Goal: Register for event/course

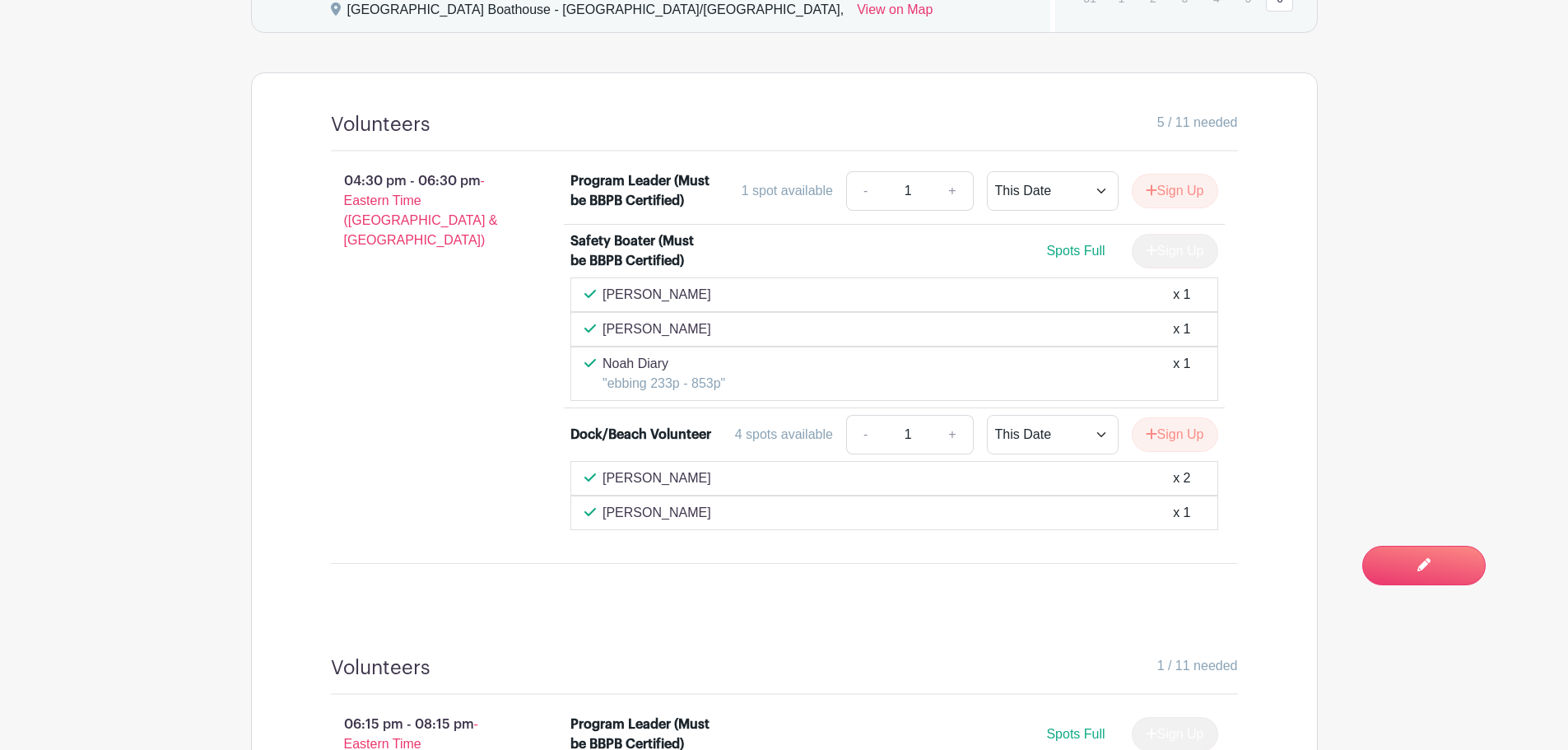
scroll to position [822, 0]
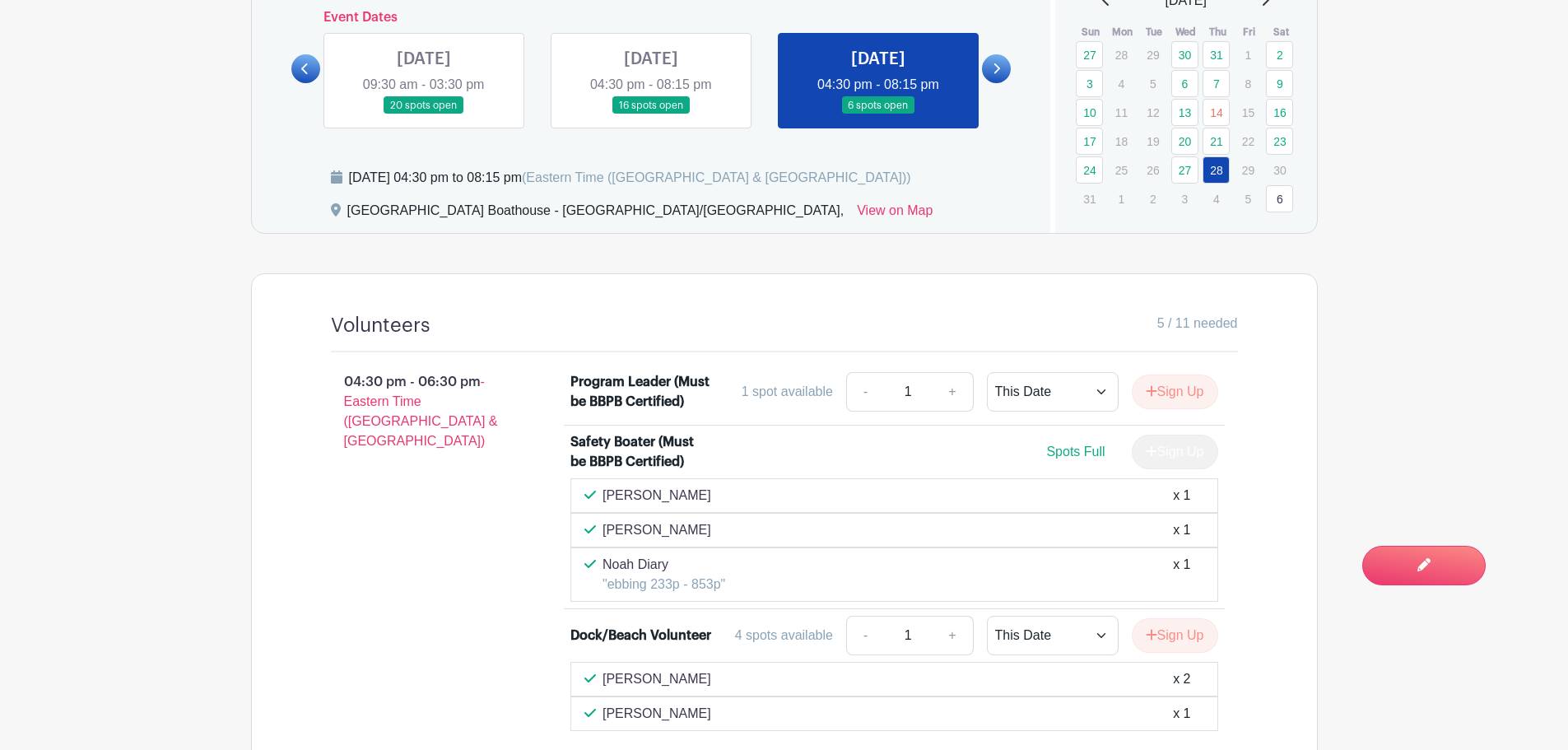
click at [651, 114] on link at bounding box center [651, 114] width 0 height 0
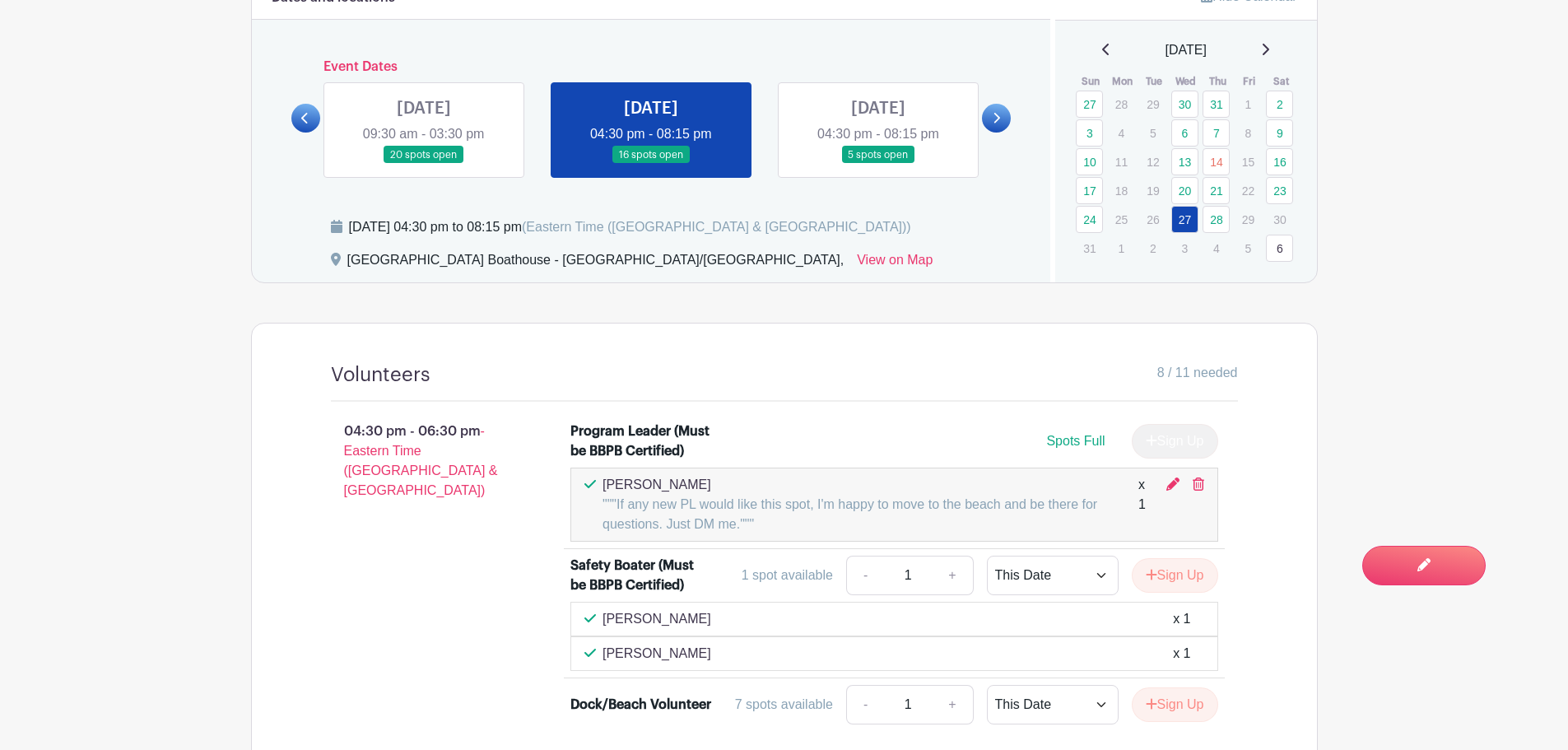
scroll to position [740, 0]
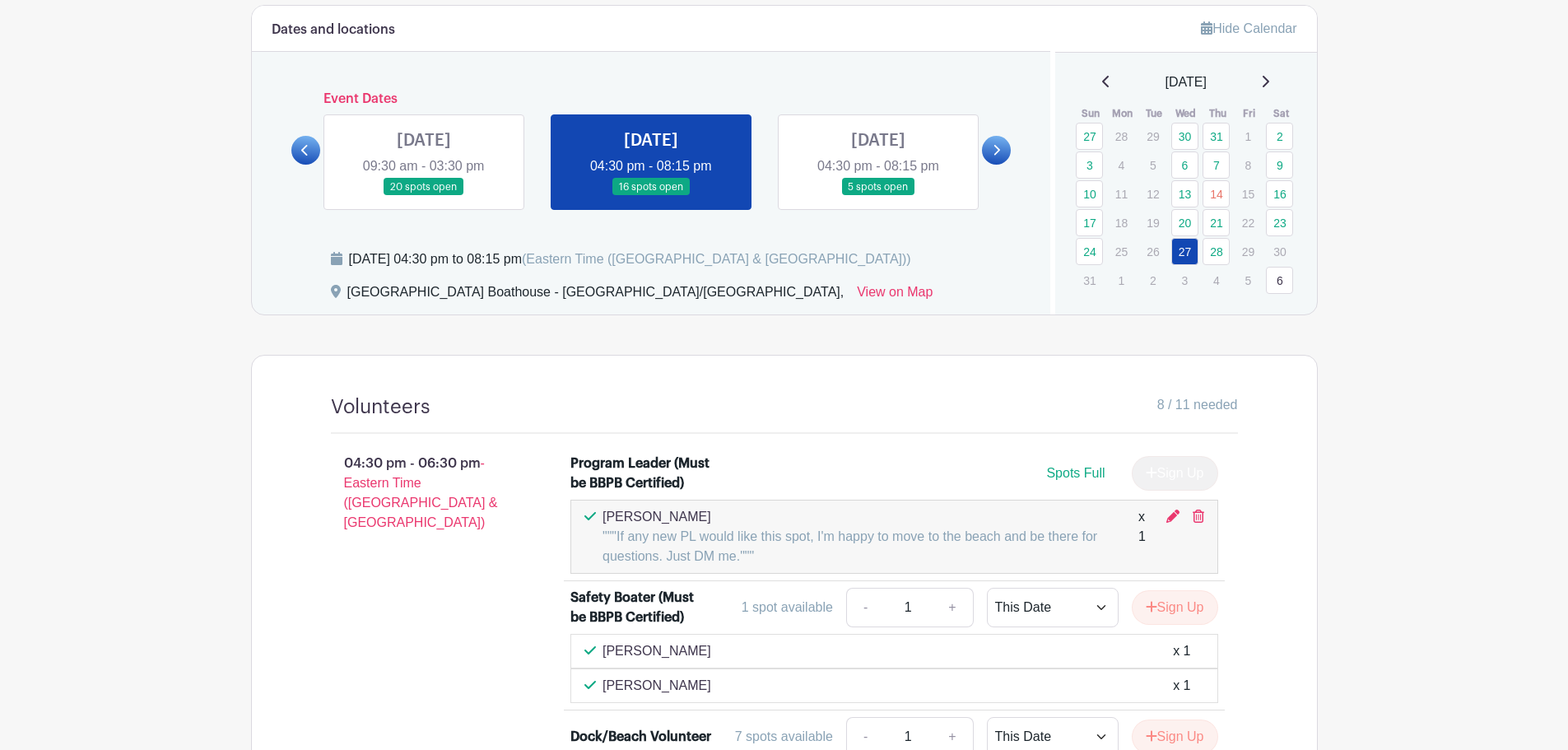
scroll to position [740, 0]
click at [301, 150] on icon at bounding box center [305, 151] width 8 height 13
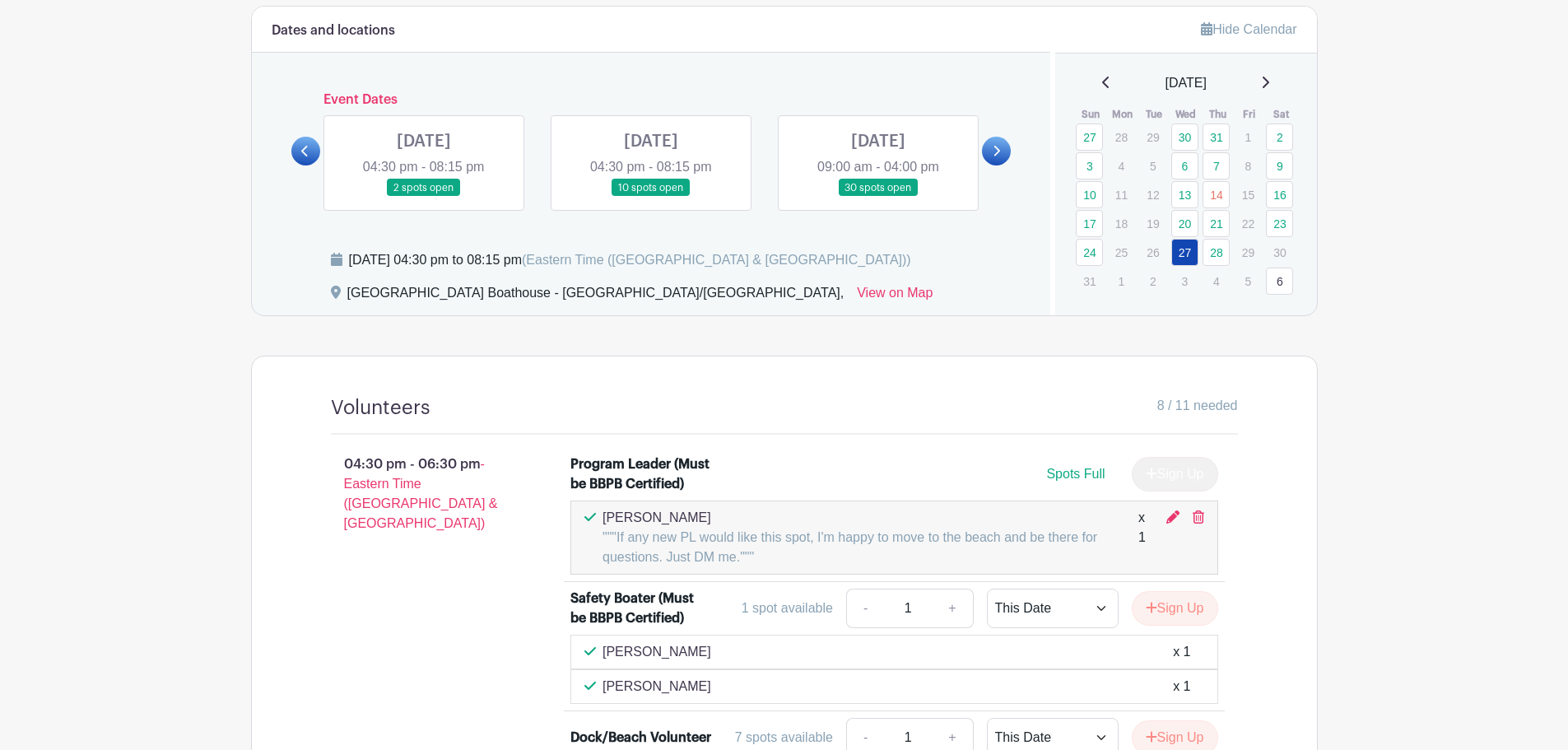
click at [424, 197] on link at bounding box center [424, 197] width 0 height 0
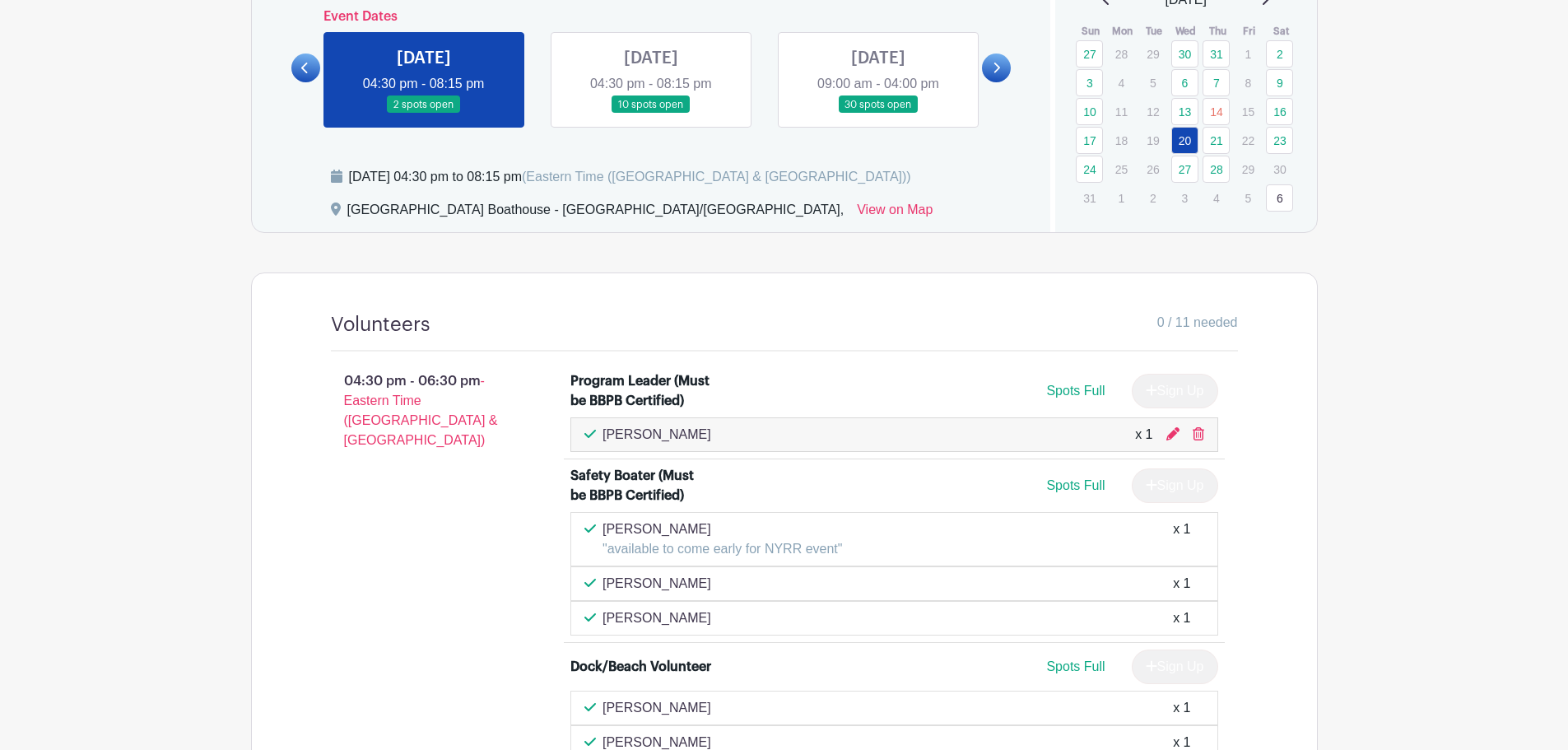
scroll to position [822, 0]
click at [651, 114] on link at bounding box center [651, 114] width 0 height 0
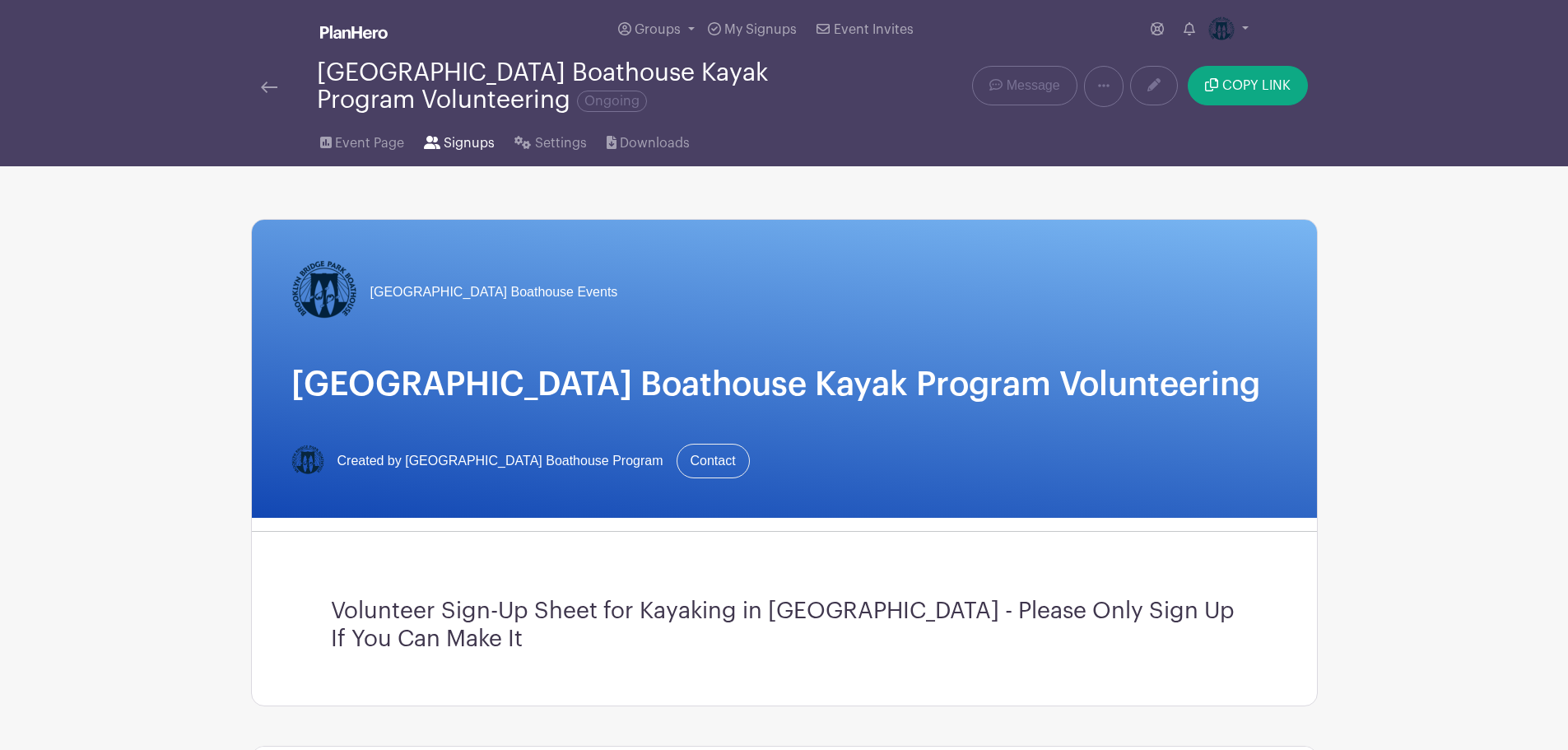
click at [457, 138] on span "Signups" at bounding box center [469, 143] width 51 height 20
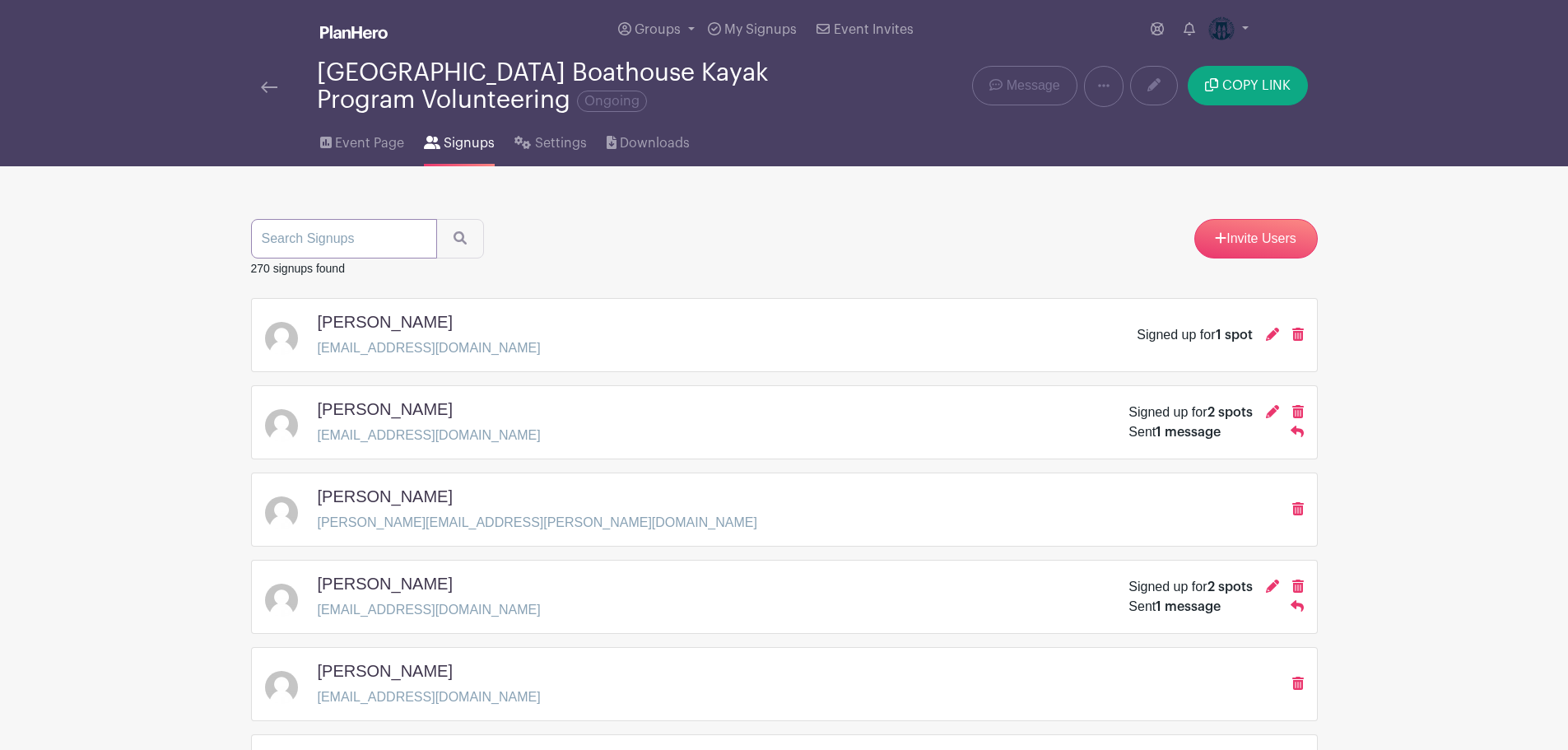
click at [317, 239] on input "search" at bounding box center [344, 239] width 186 height 39
type input "[PERSON_NAME]"
click at [436, 219] on button "submit" at bounding box center [459, 239] width 48 height 39
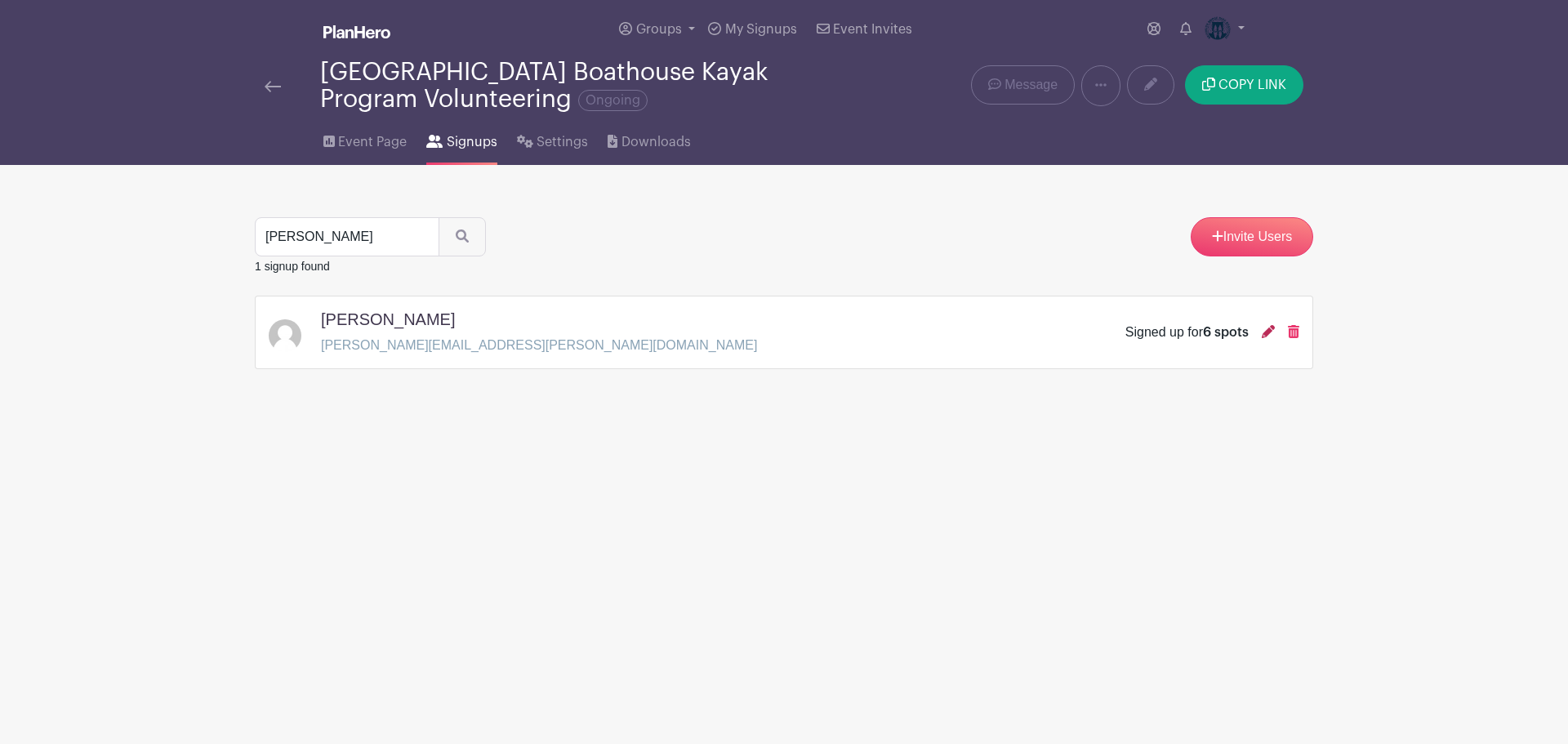
click at [1267, 333] on icon at bounding box center [1268, 331] width 13 height 13
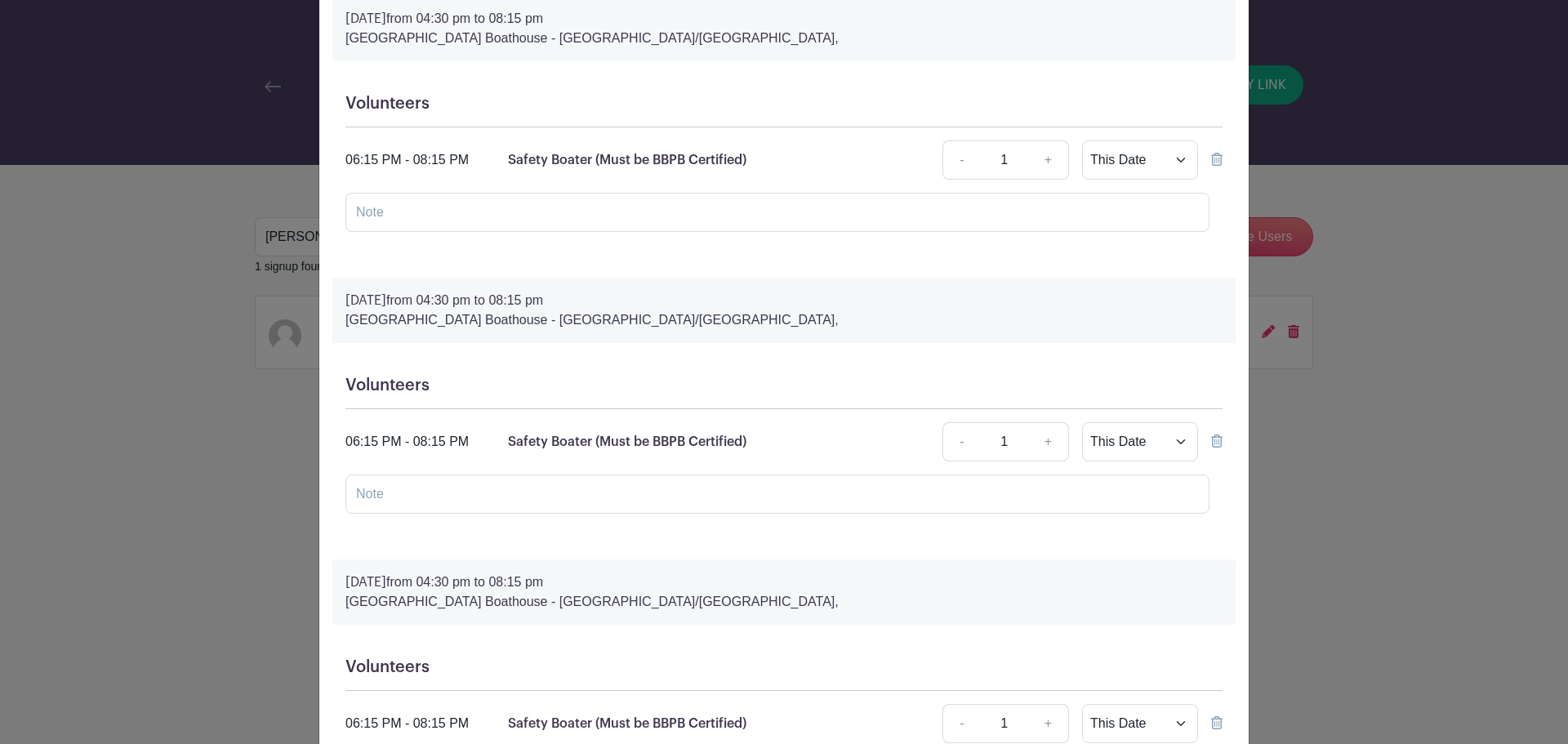
scroll to position [408, 0]
click at [1211, 439] on icon at bounding box center [1217, 439] width 12 height 13
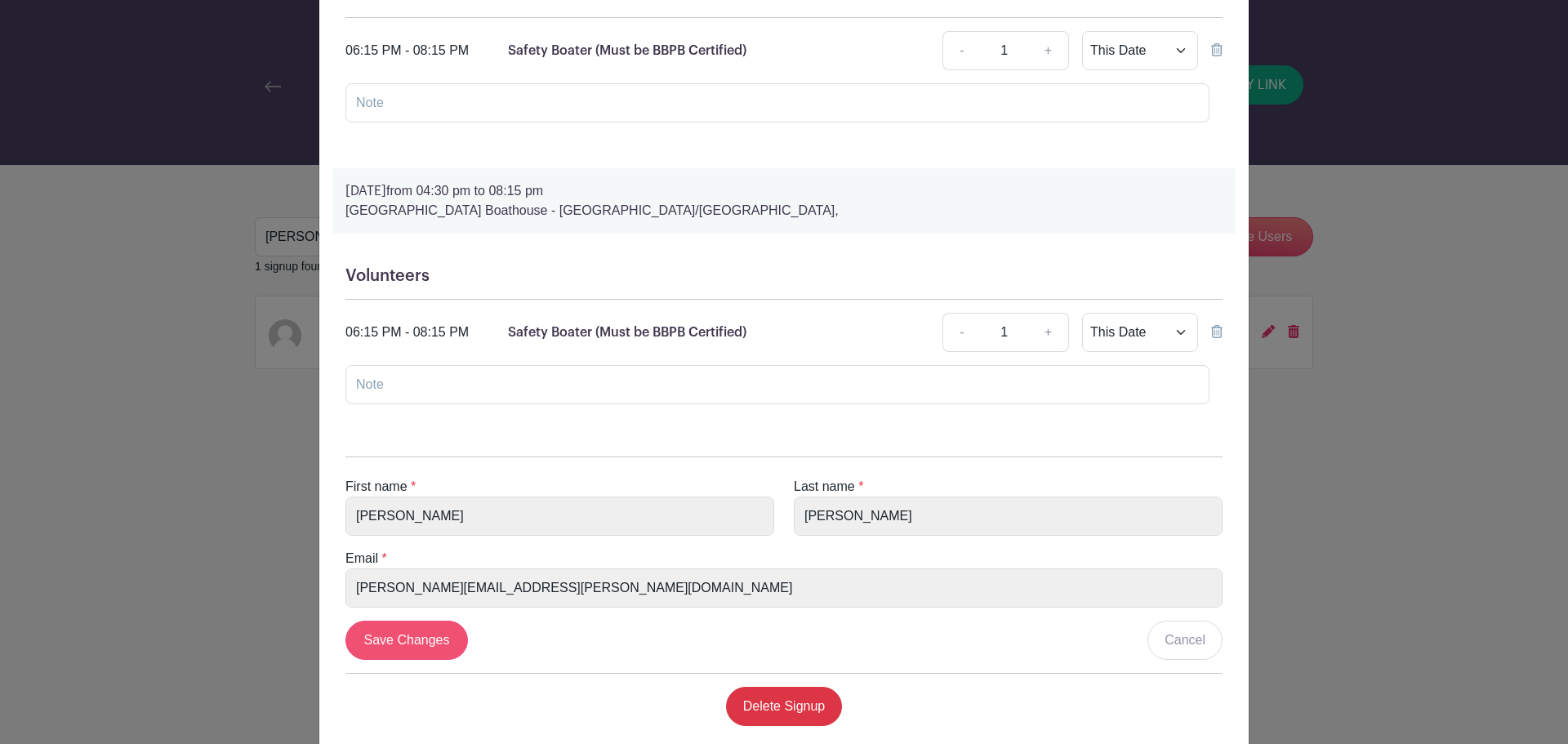
scroll to position [1289, 0]
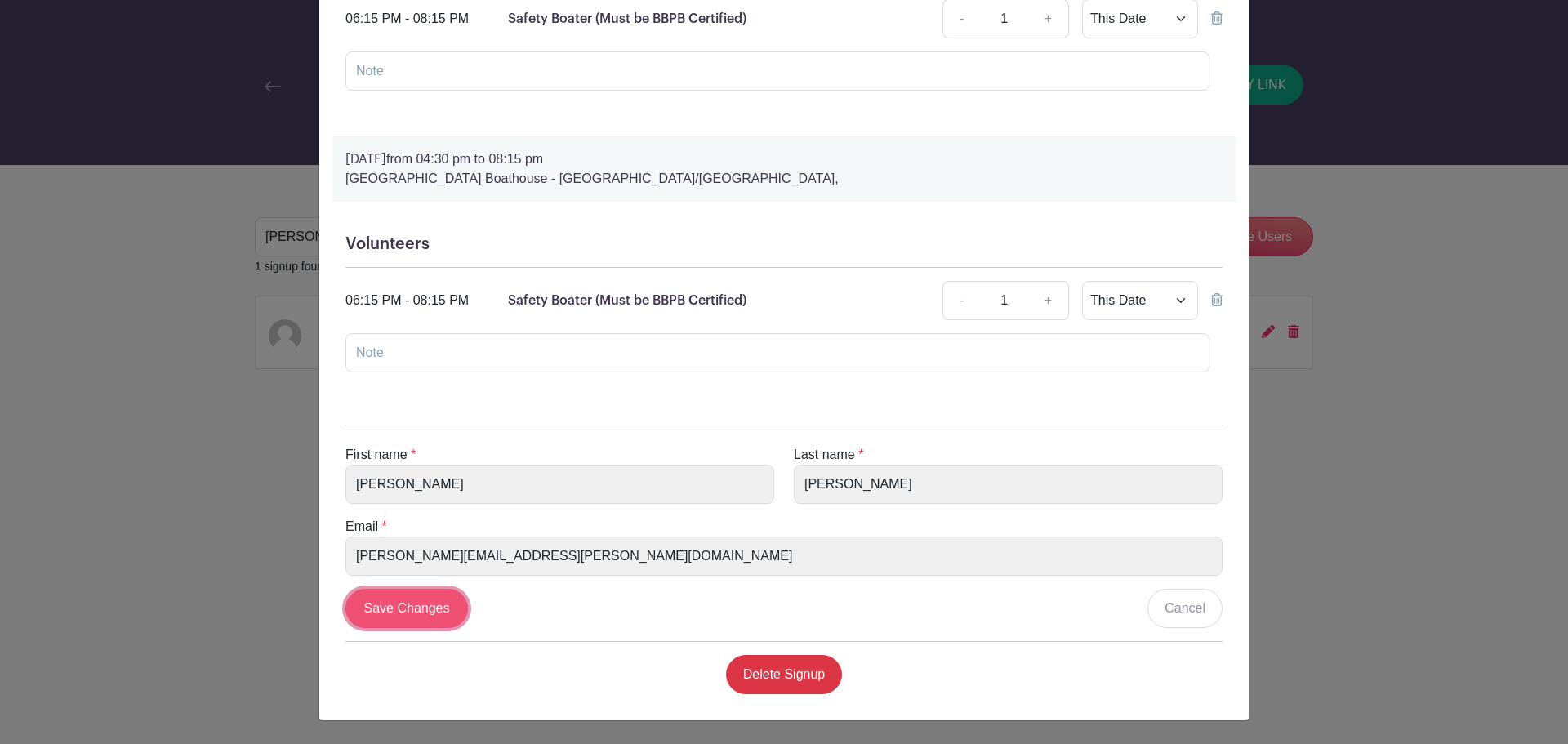
click at [414, 611] on input "Save Changes" at bounding box center [407, 608] width 122 height 39
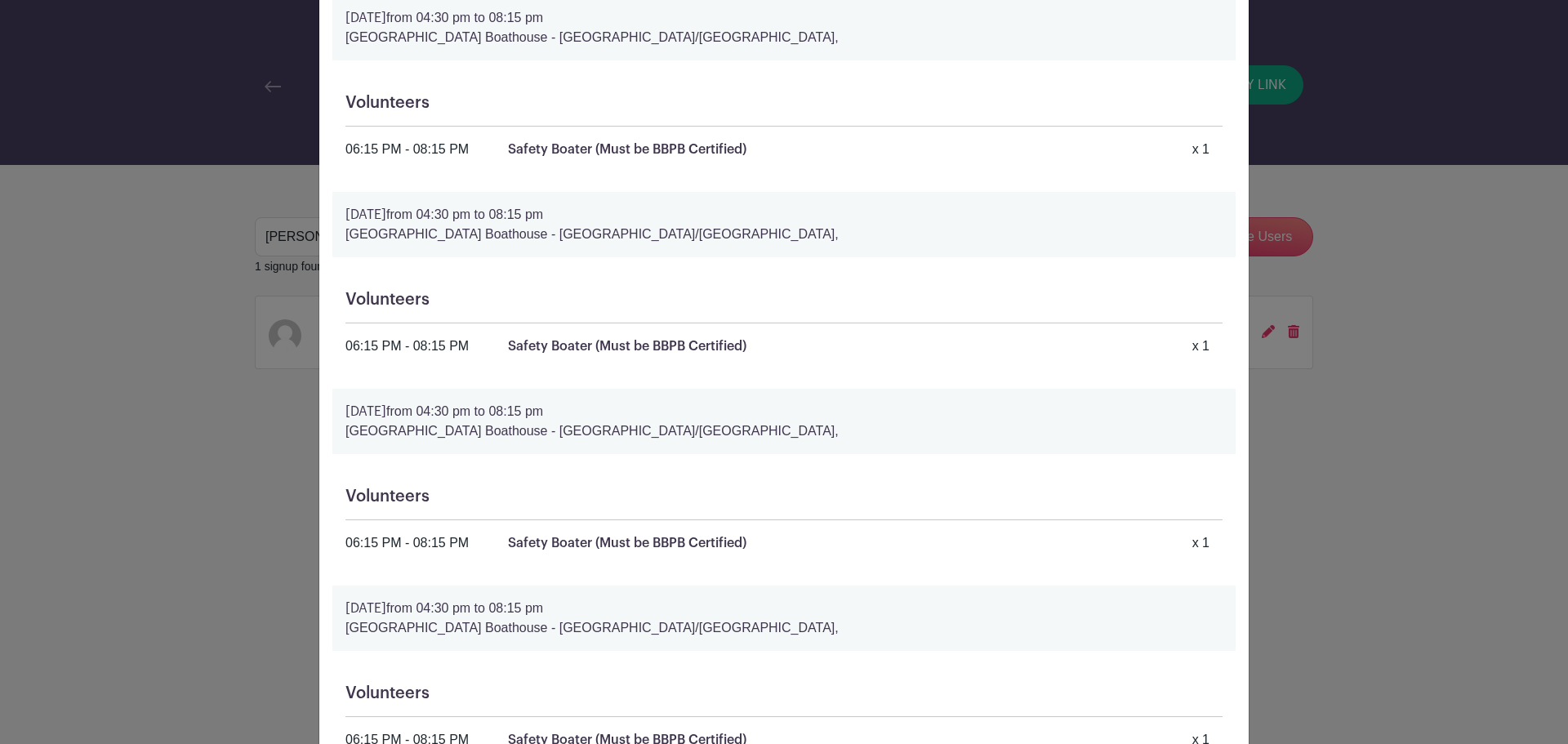
scroll to position [0, 0]
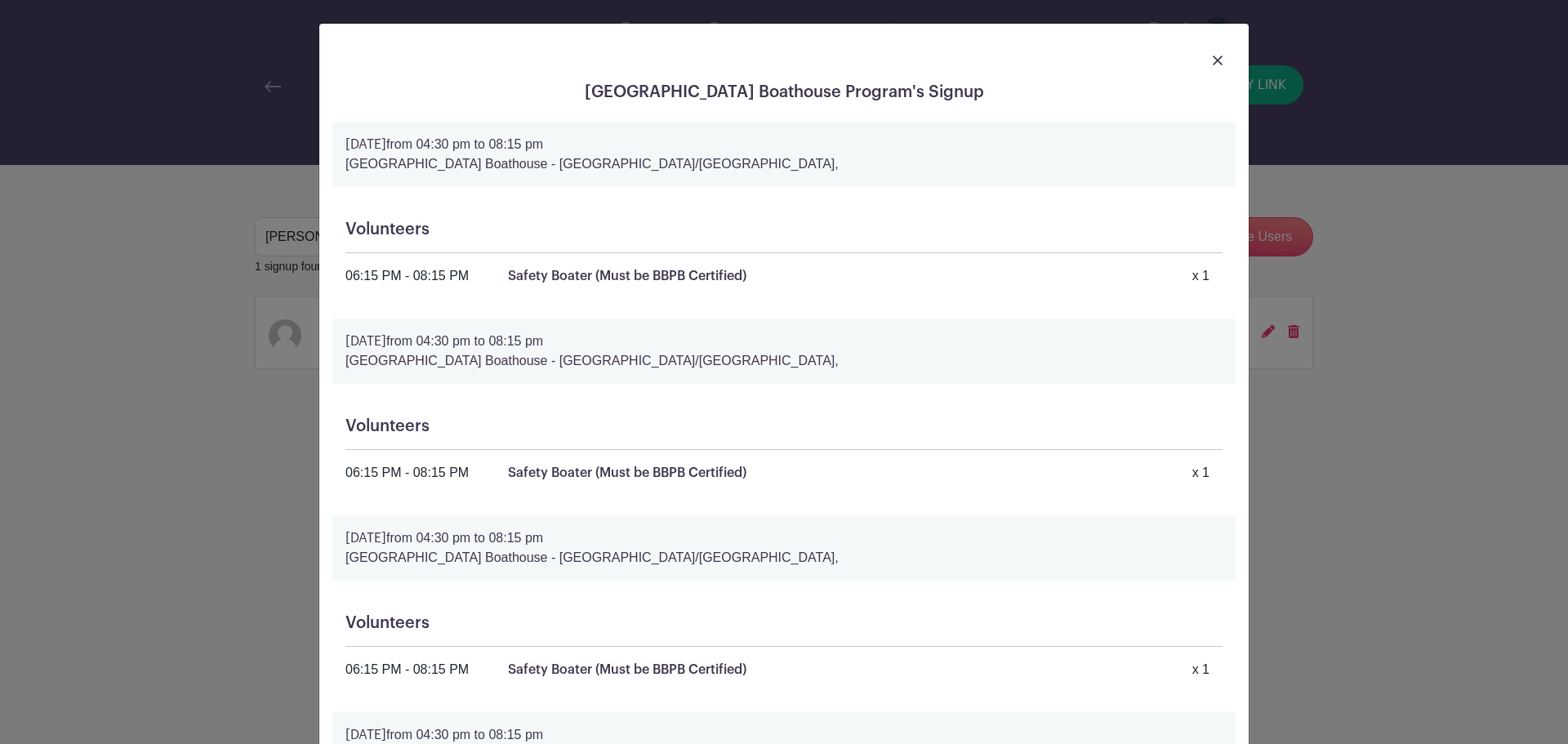
click at [1213, 59] on img at bounding box center [1218, 60] width 10 height 10
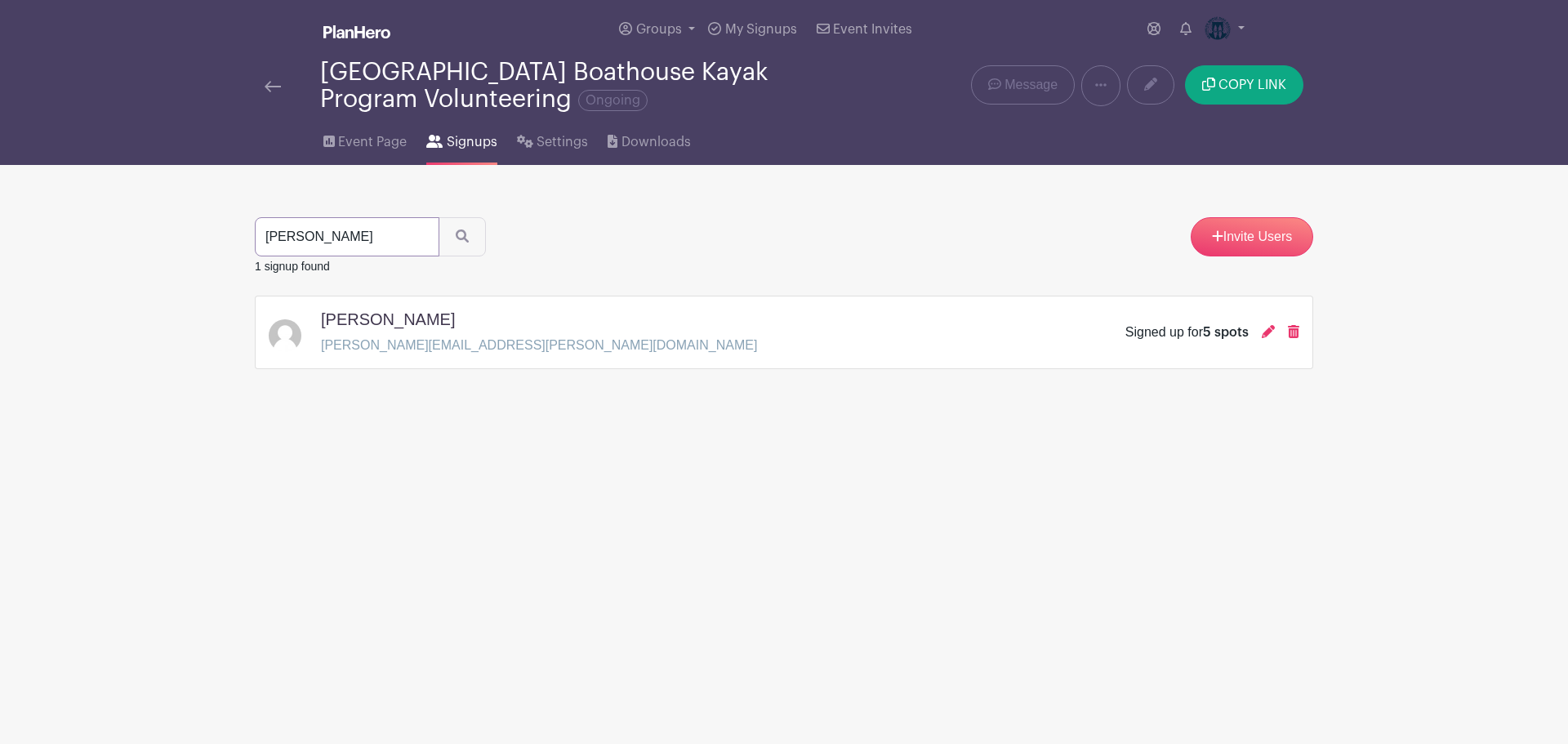
drag, startPoint x: 313, startPoint y: 231, endPoint x: 209, endPoint y: 231, distance: 104.0
click at [209, 231] on main "Groups All Groups [GEOGRAPHIC_DATA] Boathouse Events My Signups Event Invites M…" at bounding box center [784, 236] width 1568 height 471
type input "[PERSON_NAME]"
click at [439, 217] on button "submit" at bounding box center [462, 237] width 48 height 39
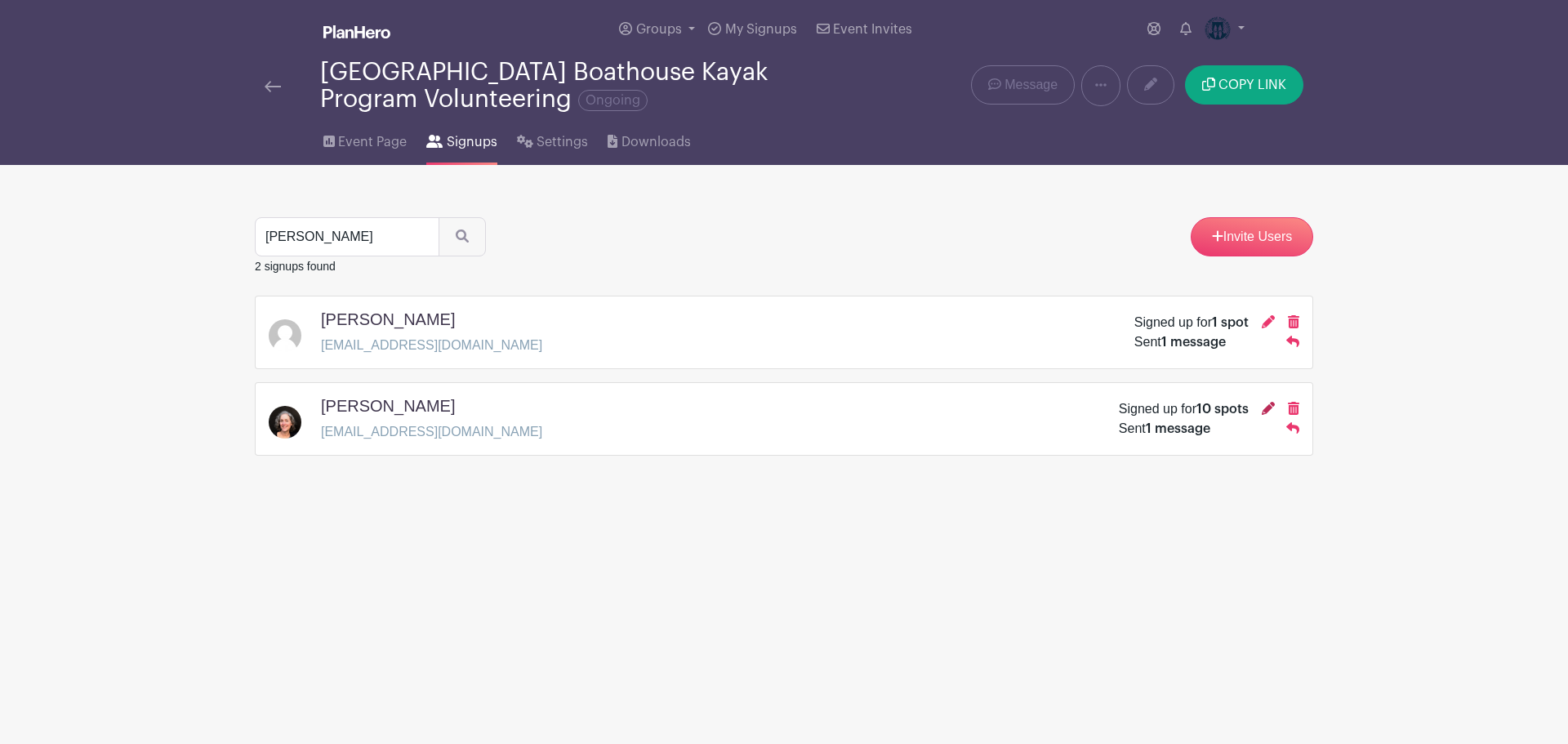
click at [1263, 409] on icon at bounding box center [1268, 407] width 13 height 13
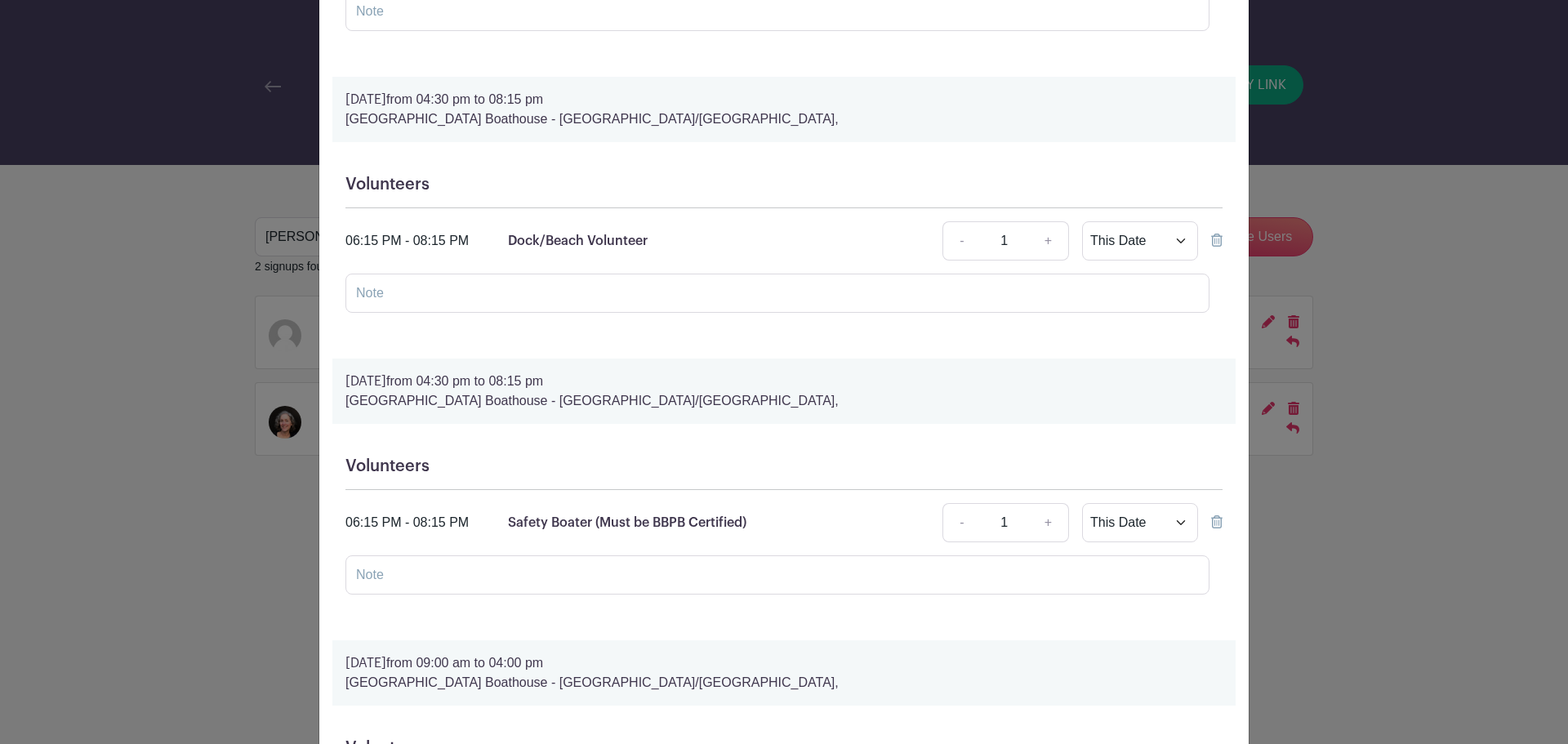
scroll to position [245, 0]
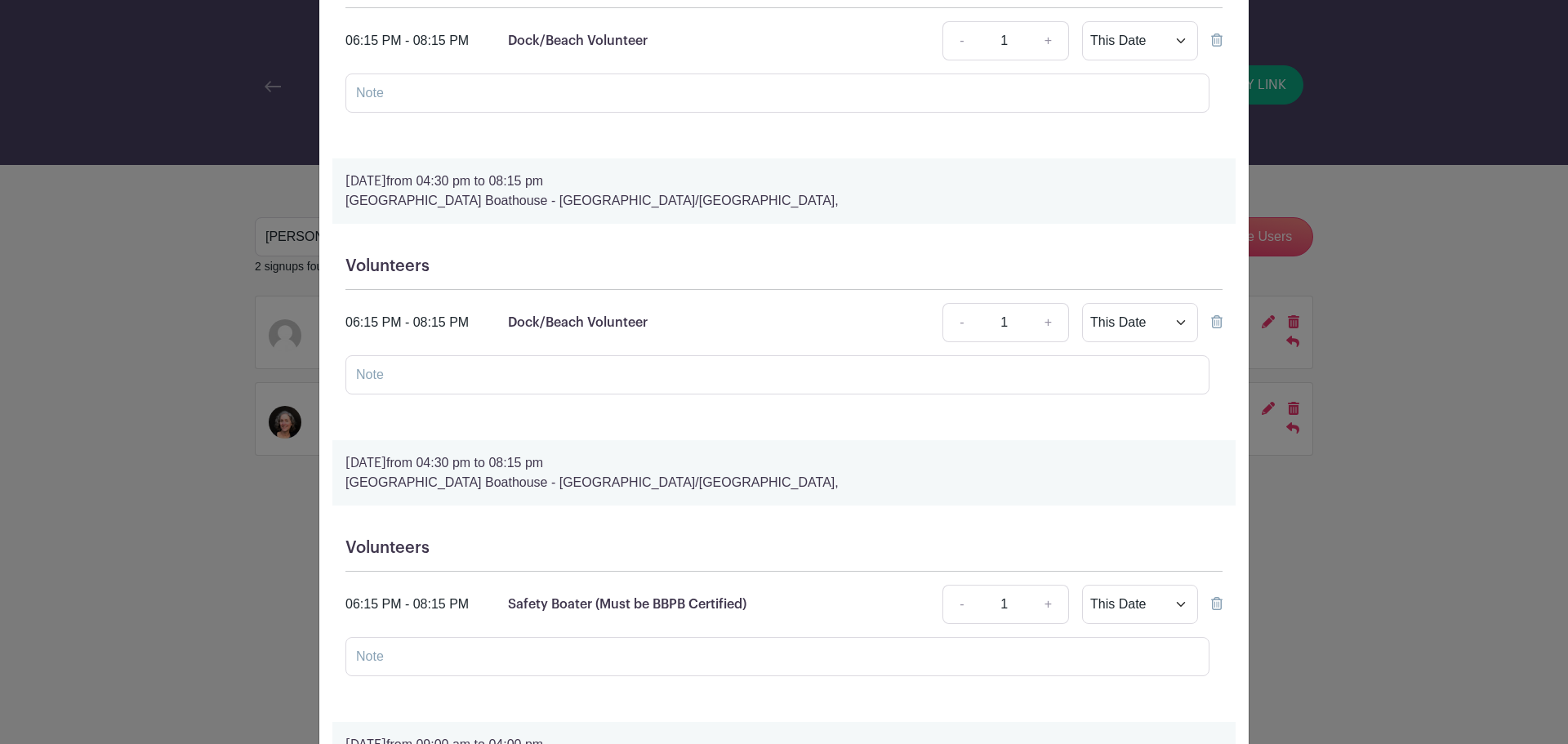
click at [1211, 323] on icon at bounding box center [1217, 321] width 12 height 13
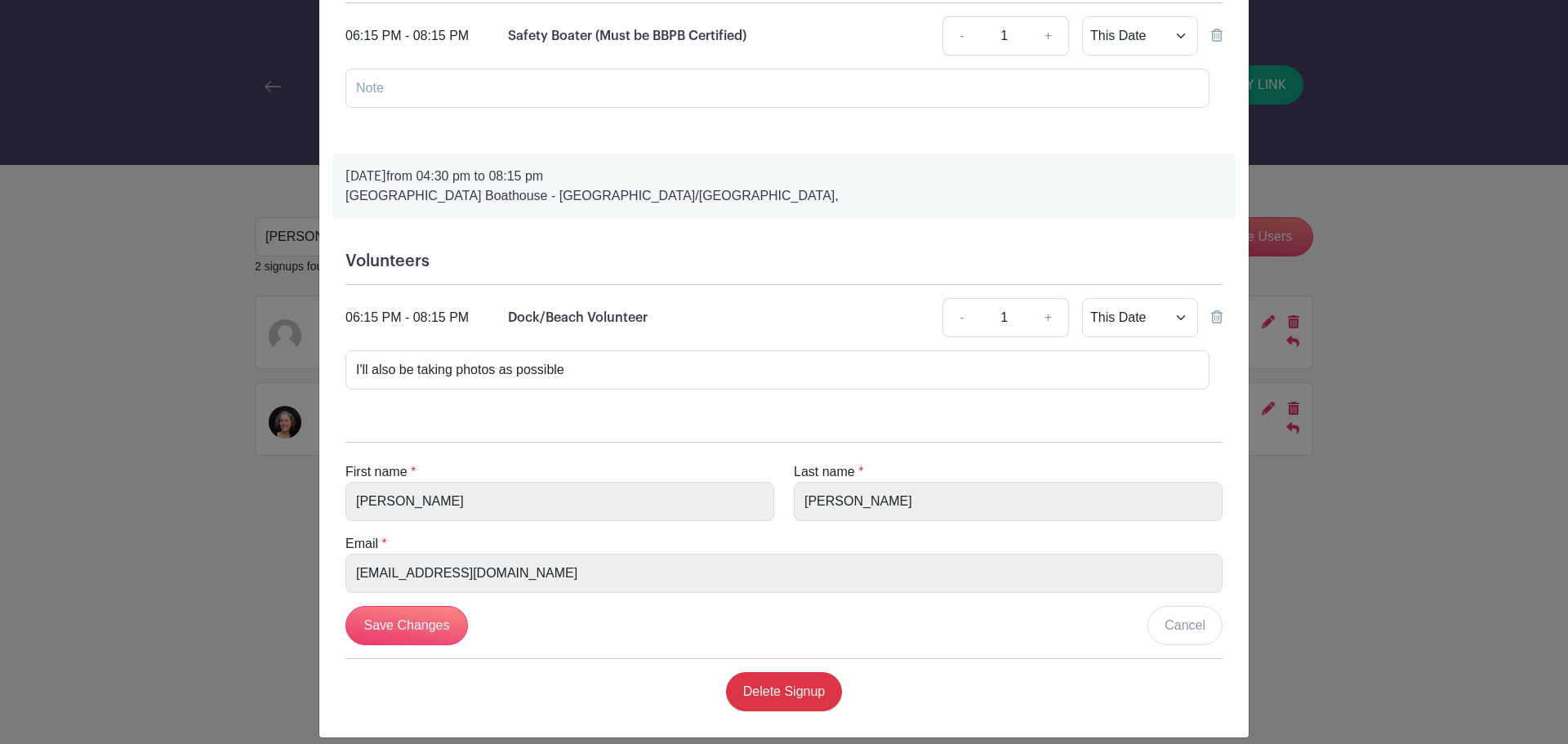
scroll to position [2416, 0]
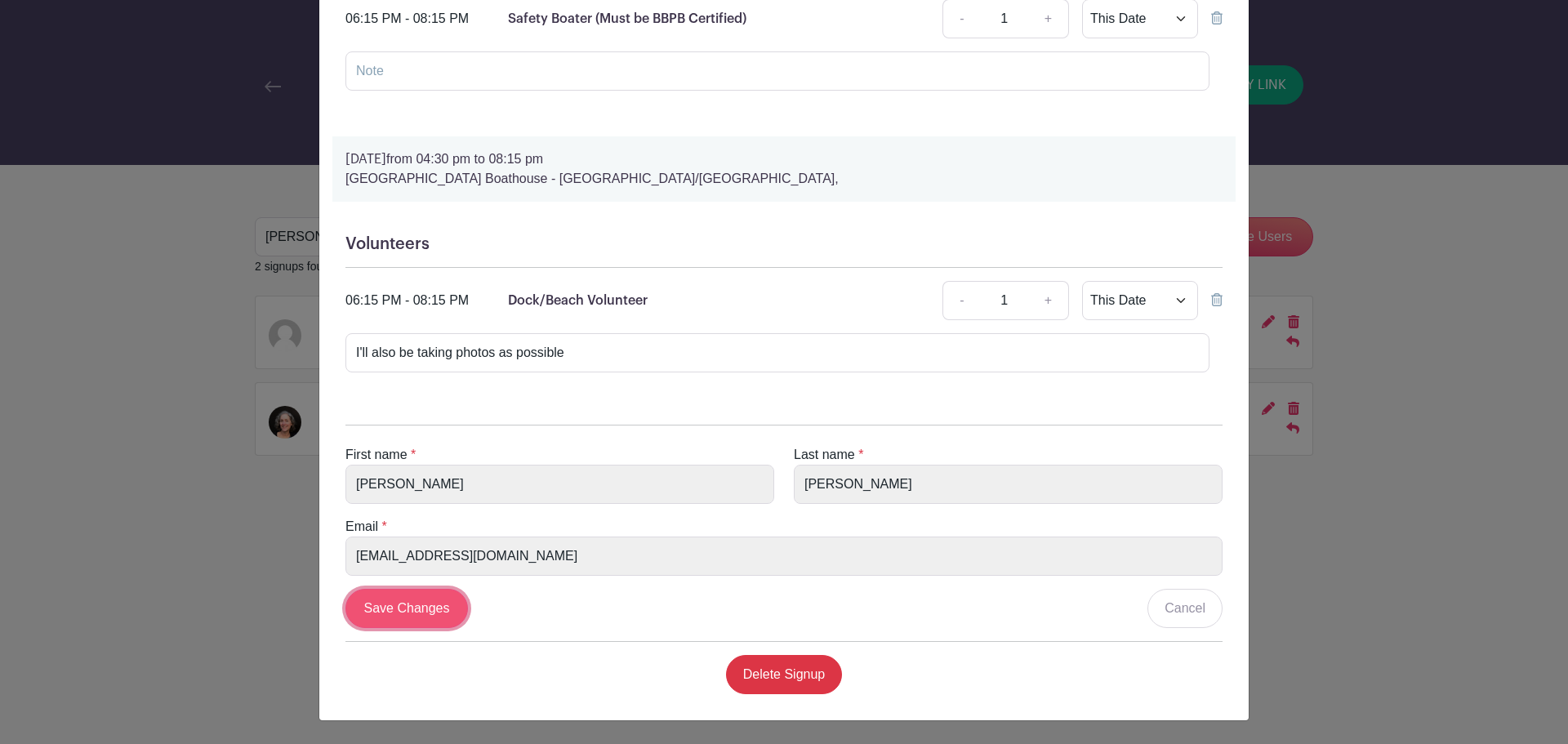
click at [423, 606] on input "Save Changes" at bounding box center [407, 608] width 122 height 39
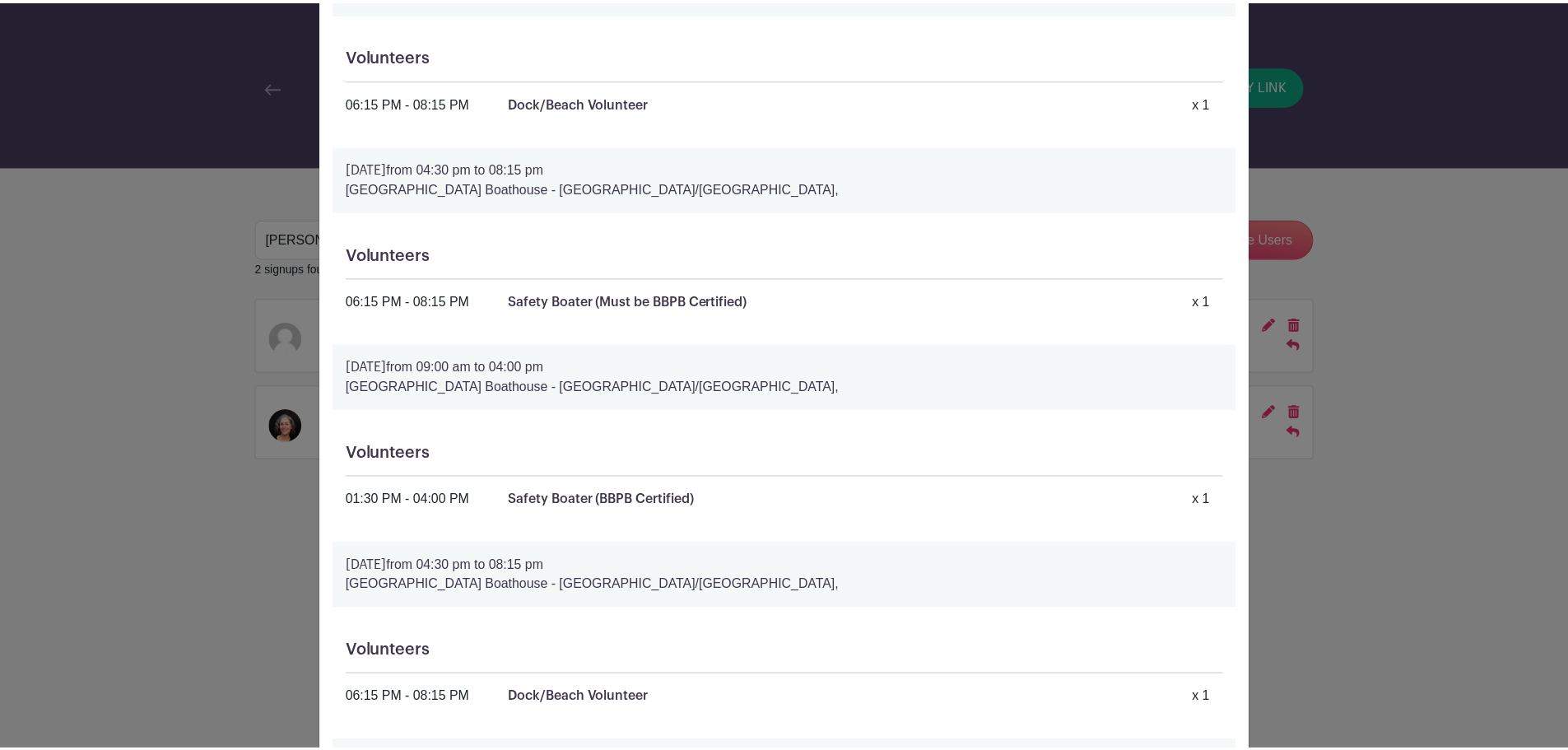
scroll to position [0, 0]
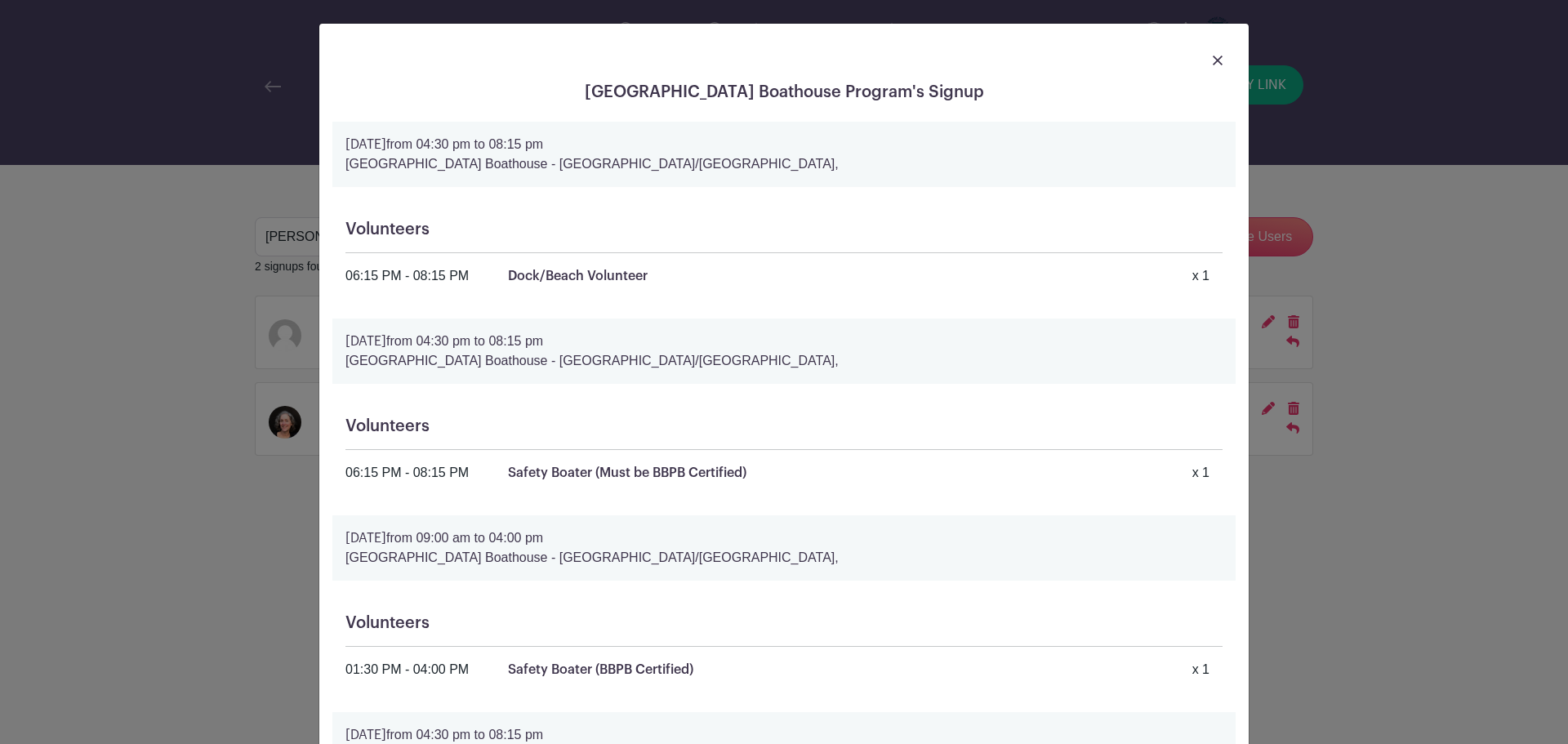
click at [1213, 59] on img at bounding box center [1218, 60] width 10 height 10
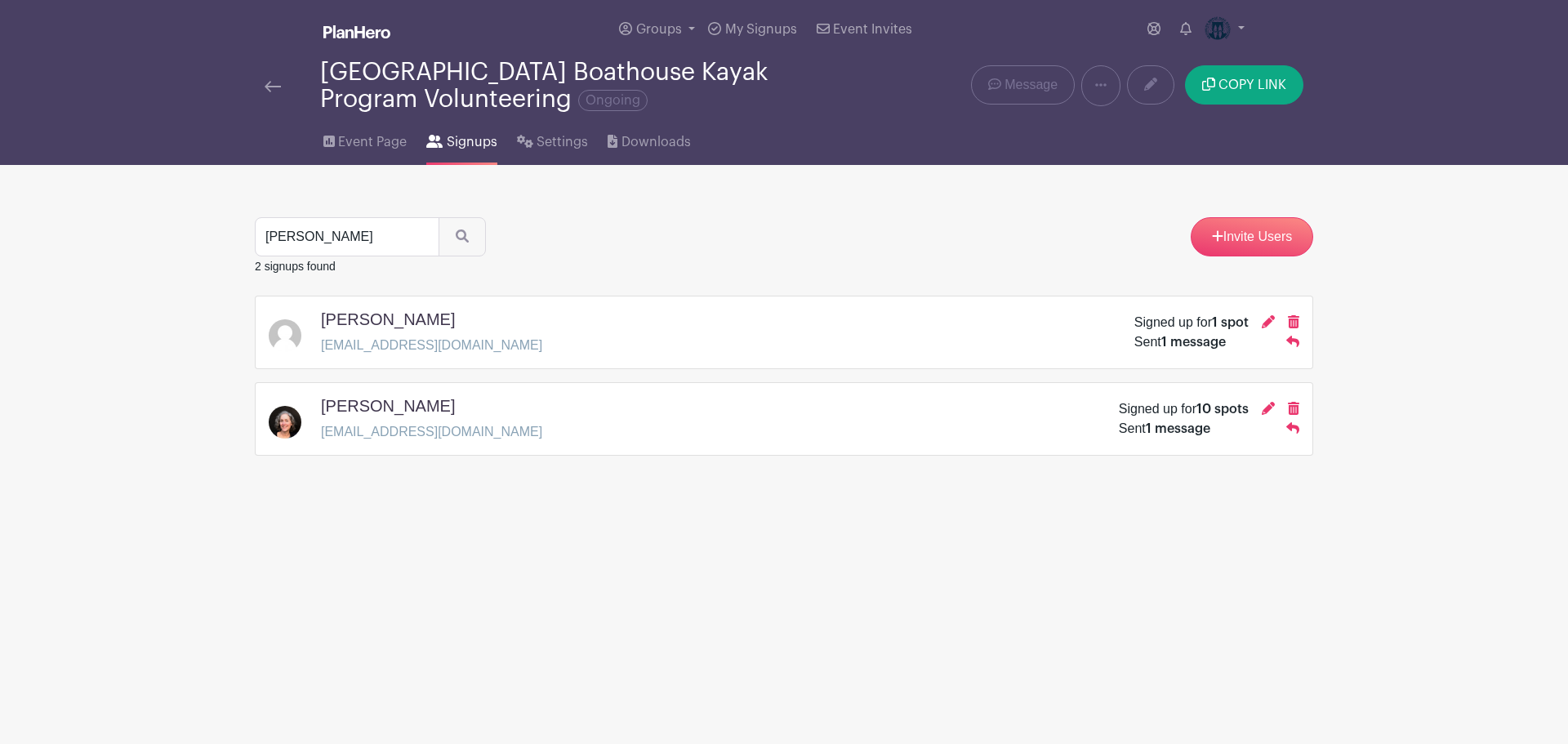
click at [270, 85] on img at bounding box center [273, 86] width 16 height 12
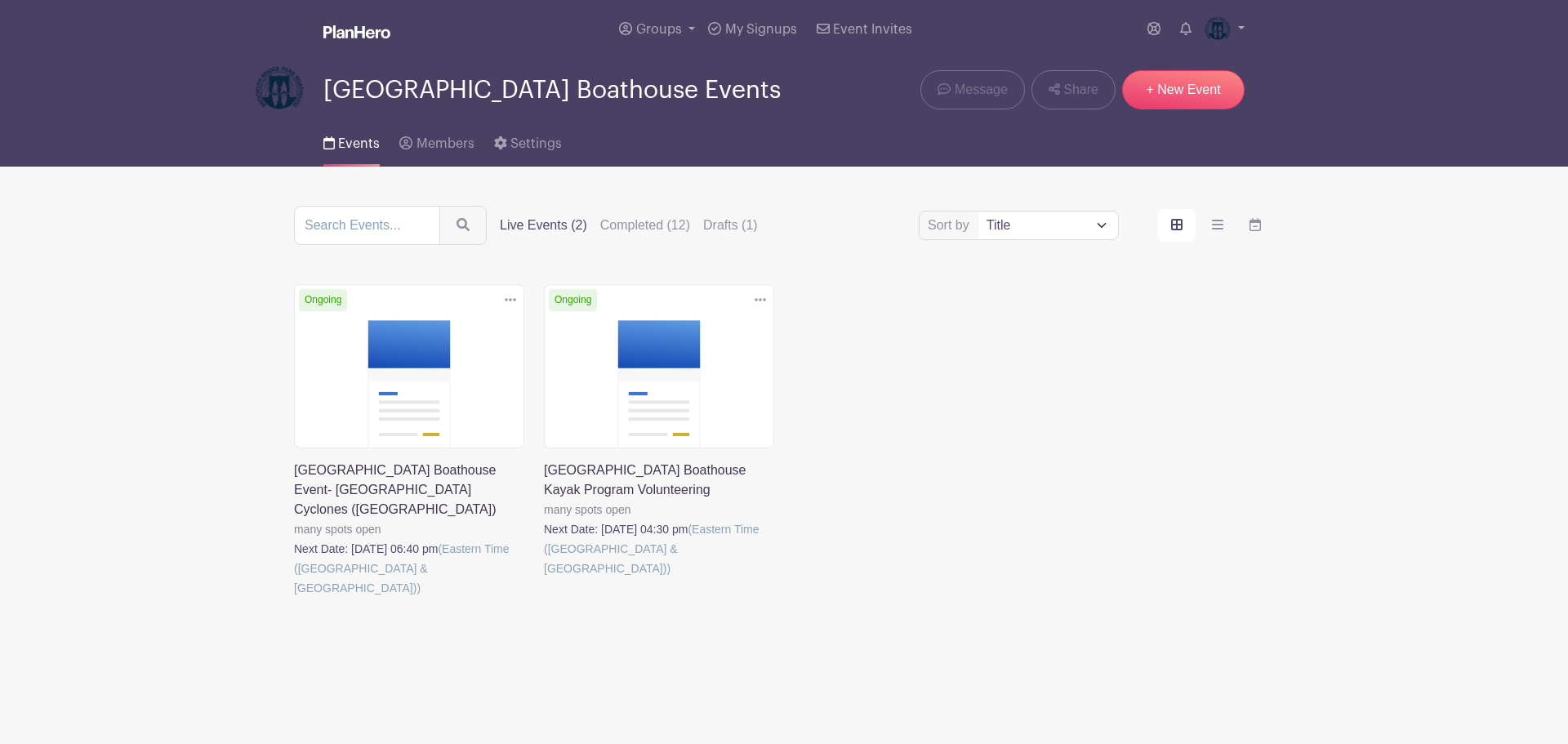
click at [544, 578] on link at bounding box center [544, 578] width 0 height 0
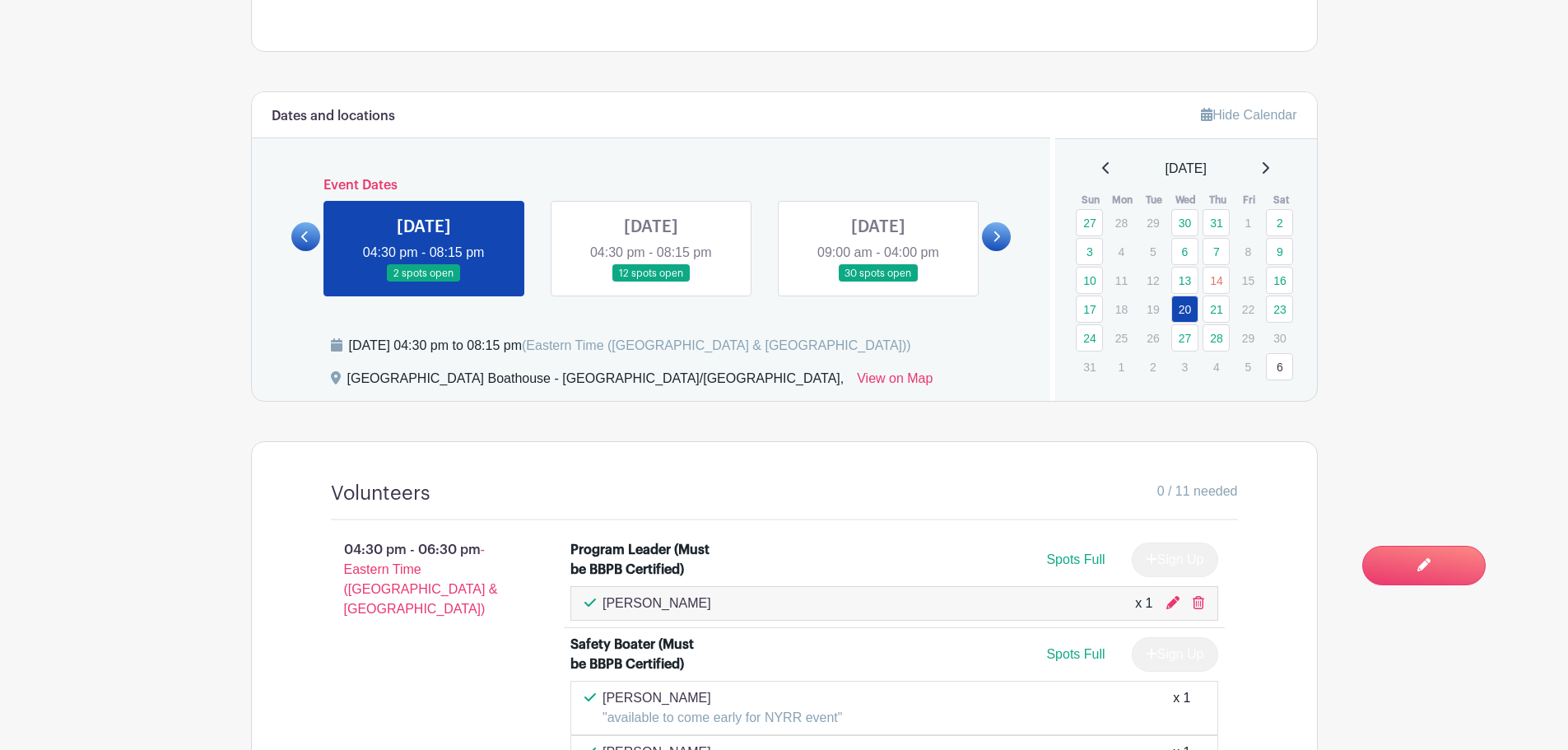
scroll to position [658, 0]
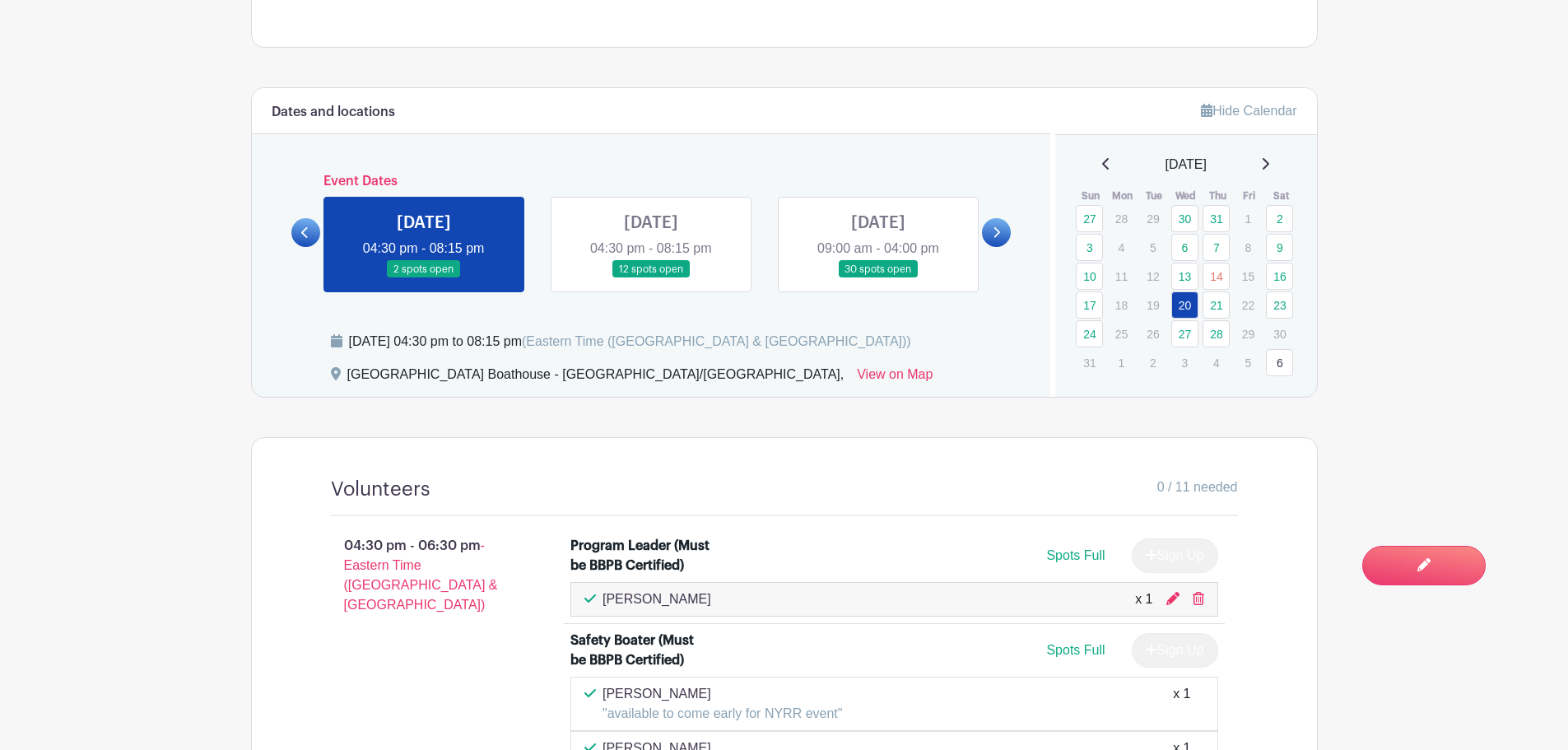
click at [651, 279] on link at bounding box center [651, 279] width 0 height 0
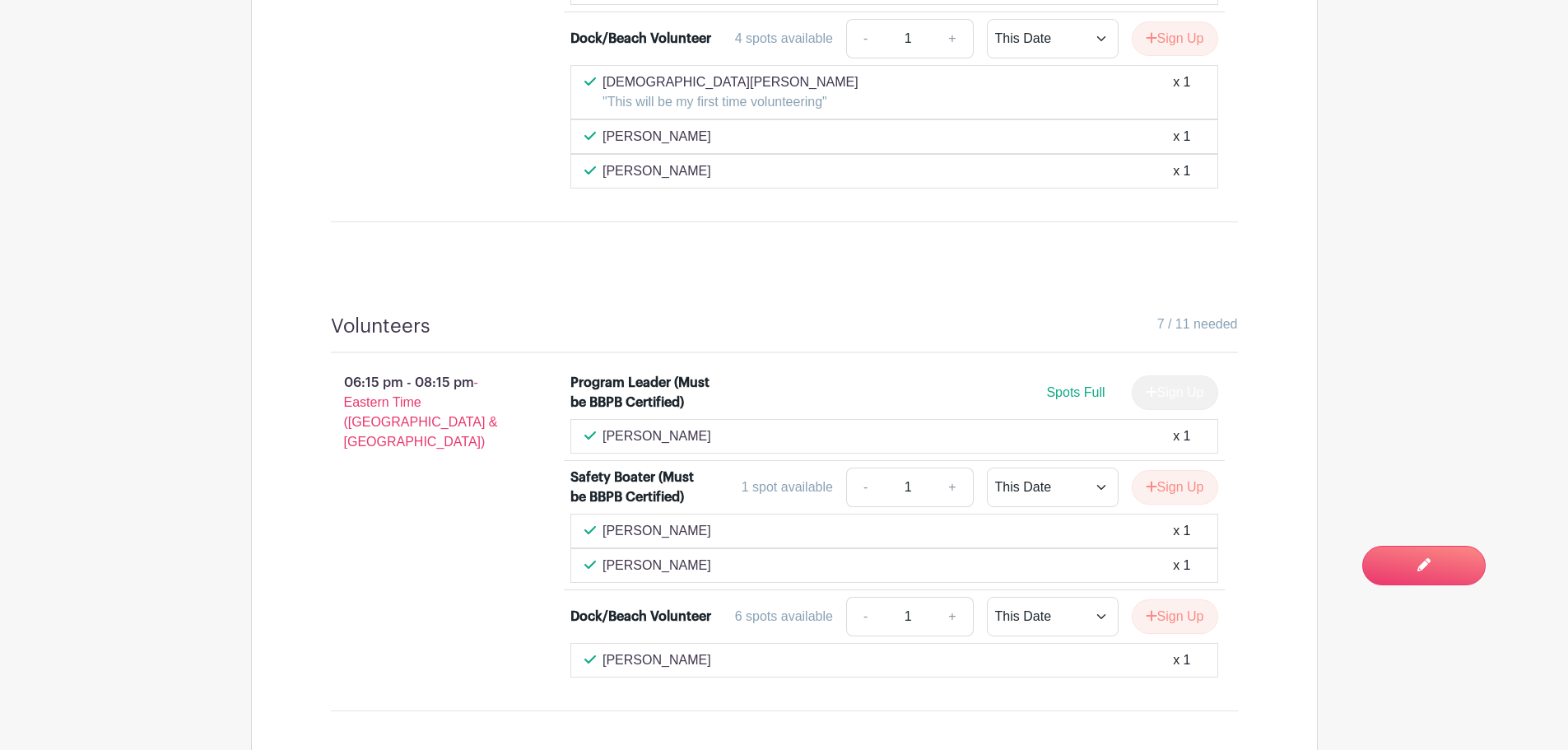
scroll to position [1517, 0]
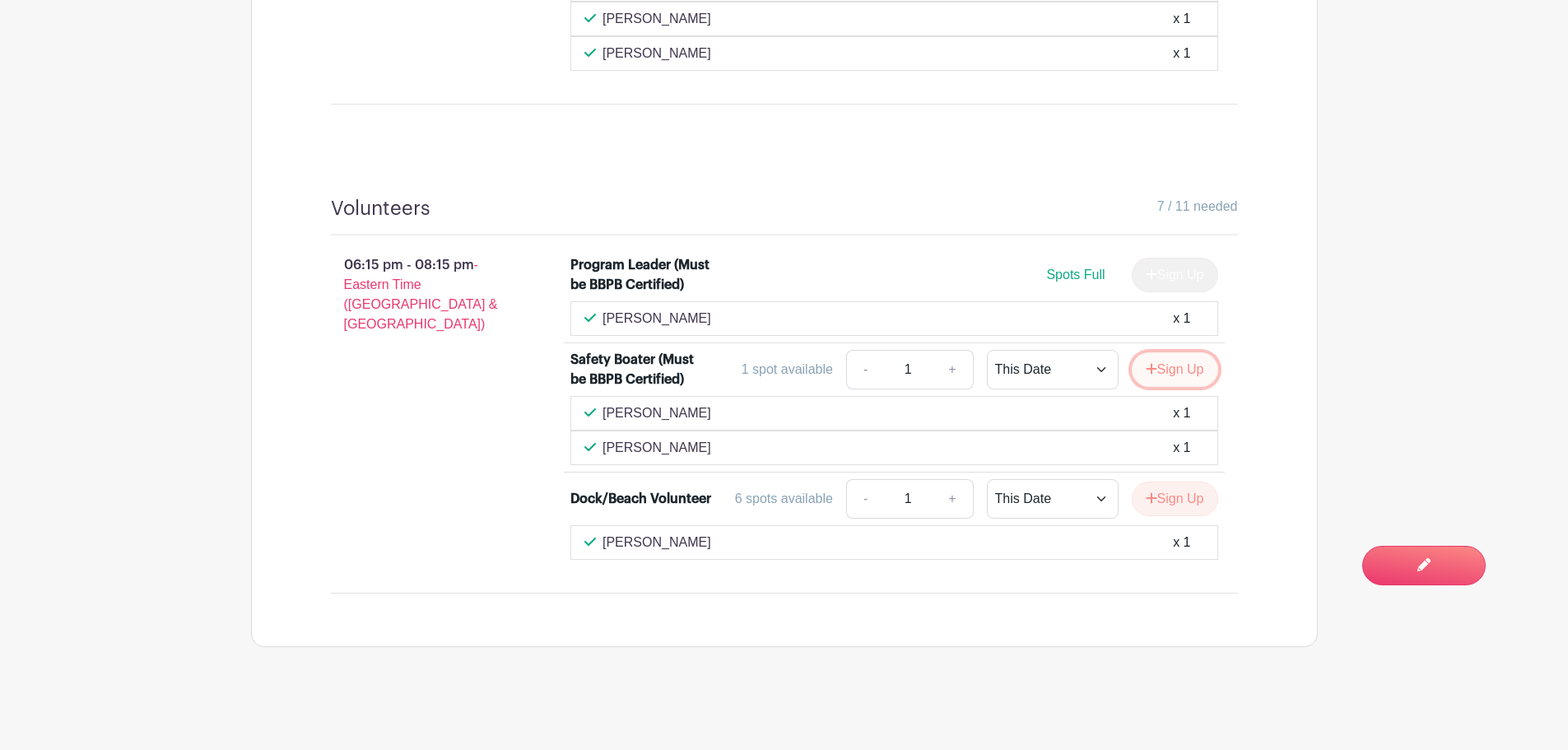
drag, startPoint x: 1183, startPoint y: 366, endPoint x: 1138, endPoint y: 383, distance: 48.1
click at [1183, 366] on button "Sign Up" at bounding box center [1174, 369] width 86 height 34
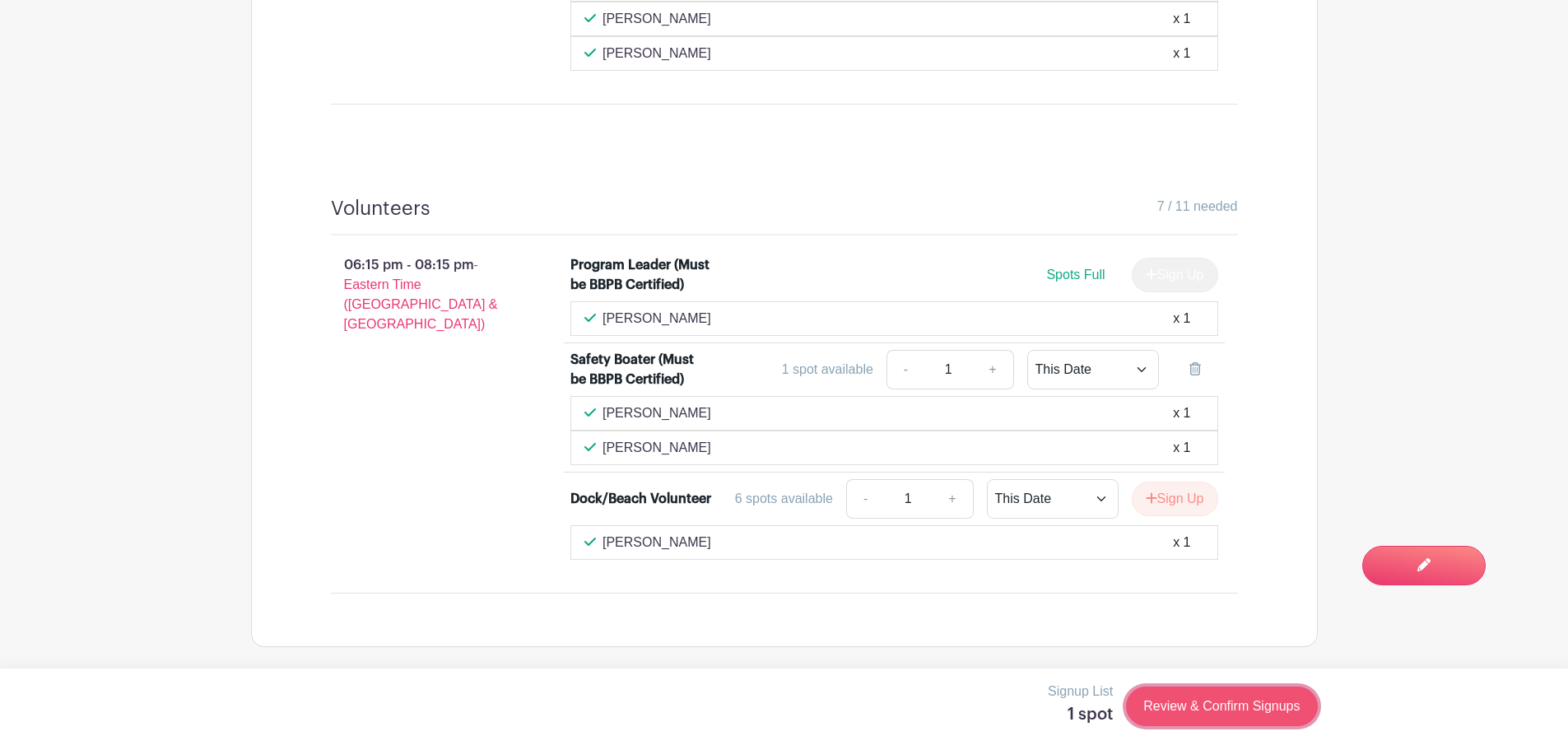
click at [1185, 699] on link "Review & Confirm Signups" at bounding box center [1221, 706] width 191 height 39
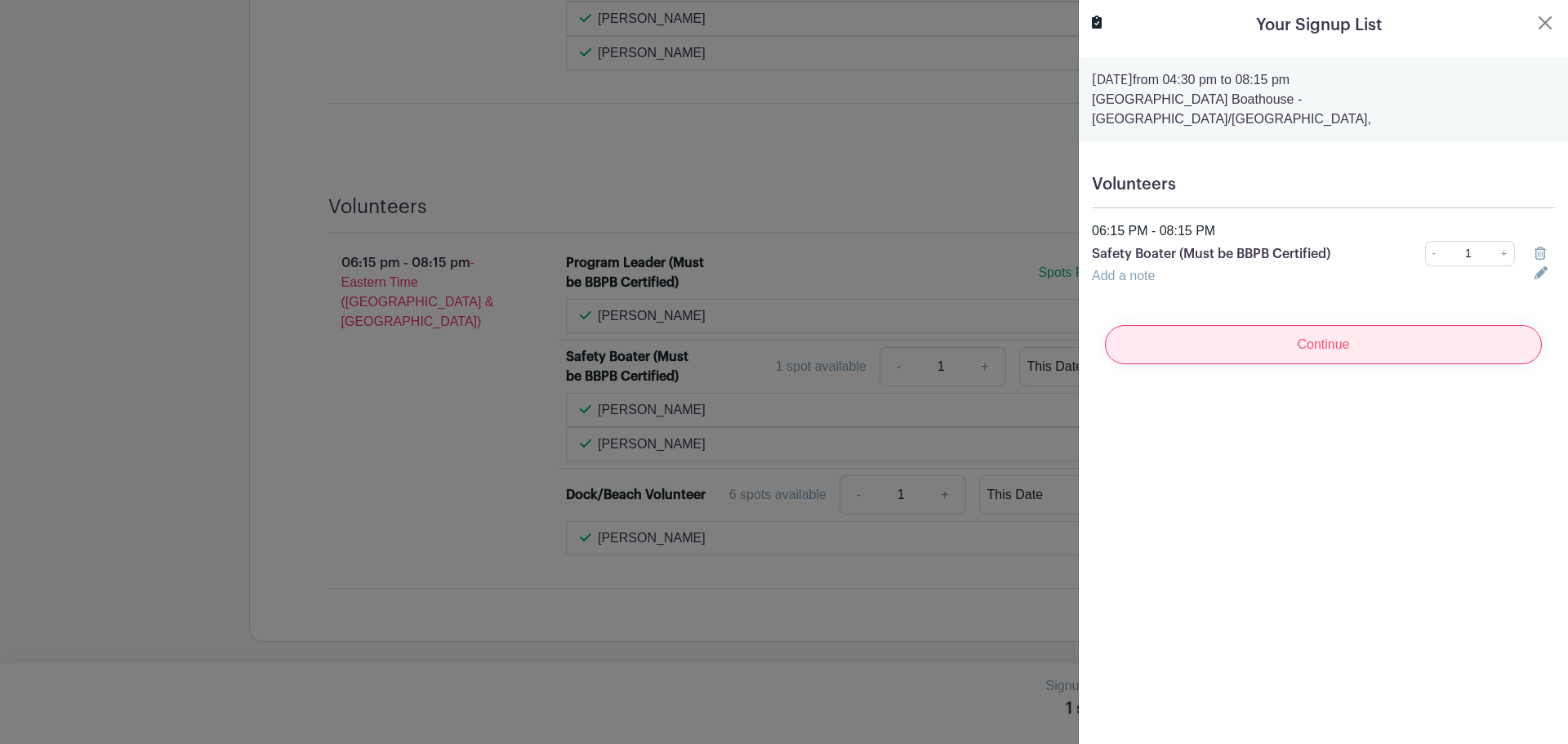
click at [1336, 328] on input "Continue" at bounding box center [1323, 344] width 437 height 39
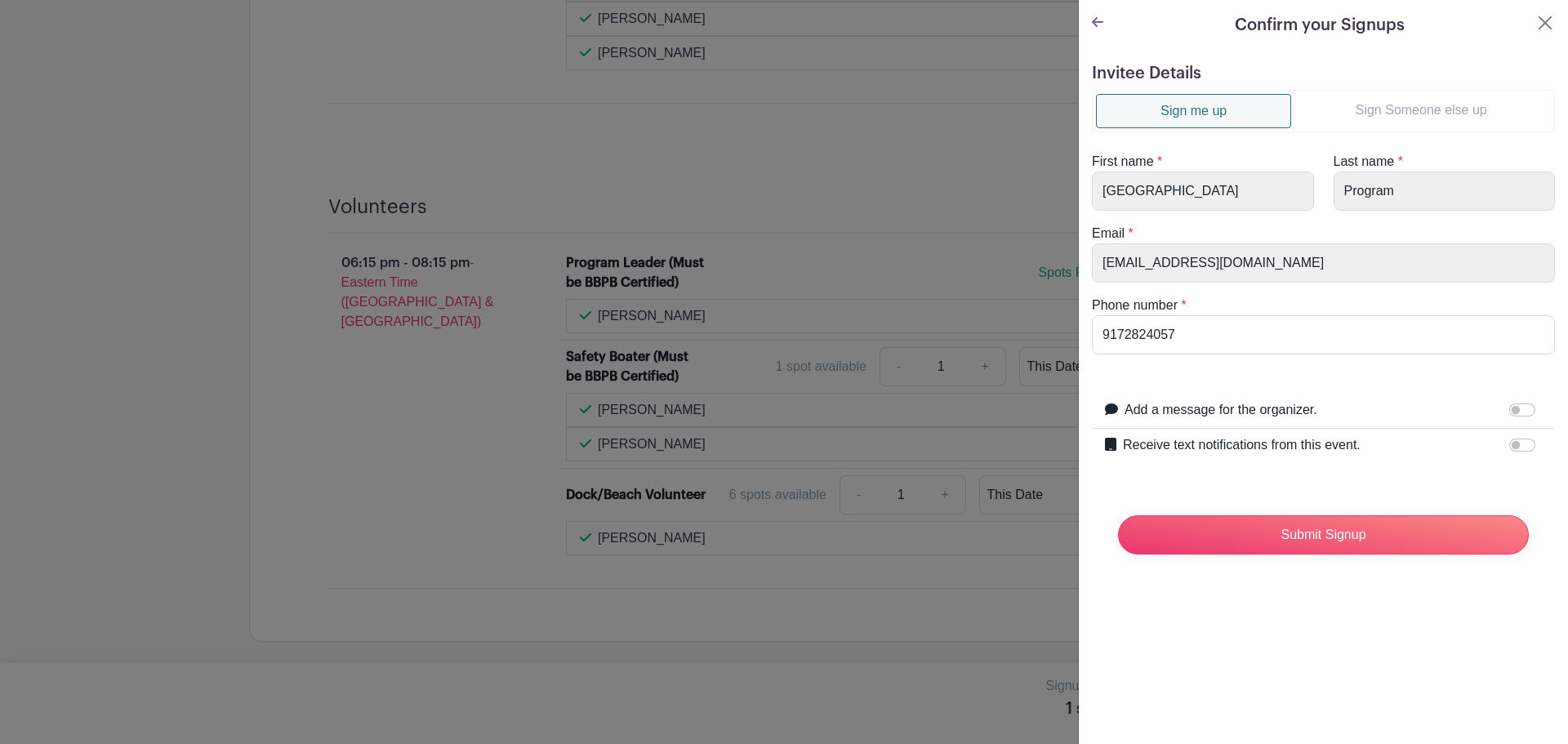
click at [1396, 114] on link "Sign Someone else up" at bounding box center [1421, 111] width 260 height 33
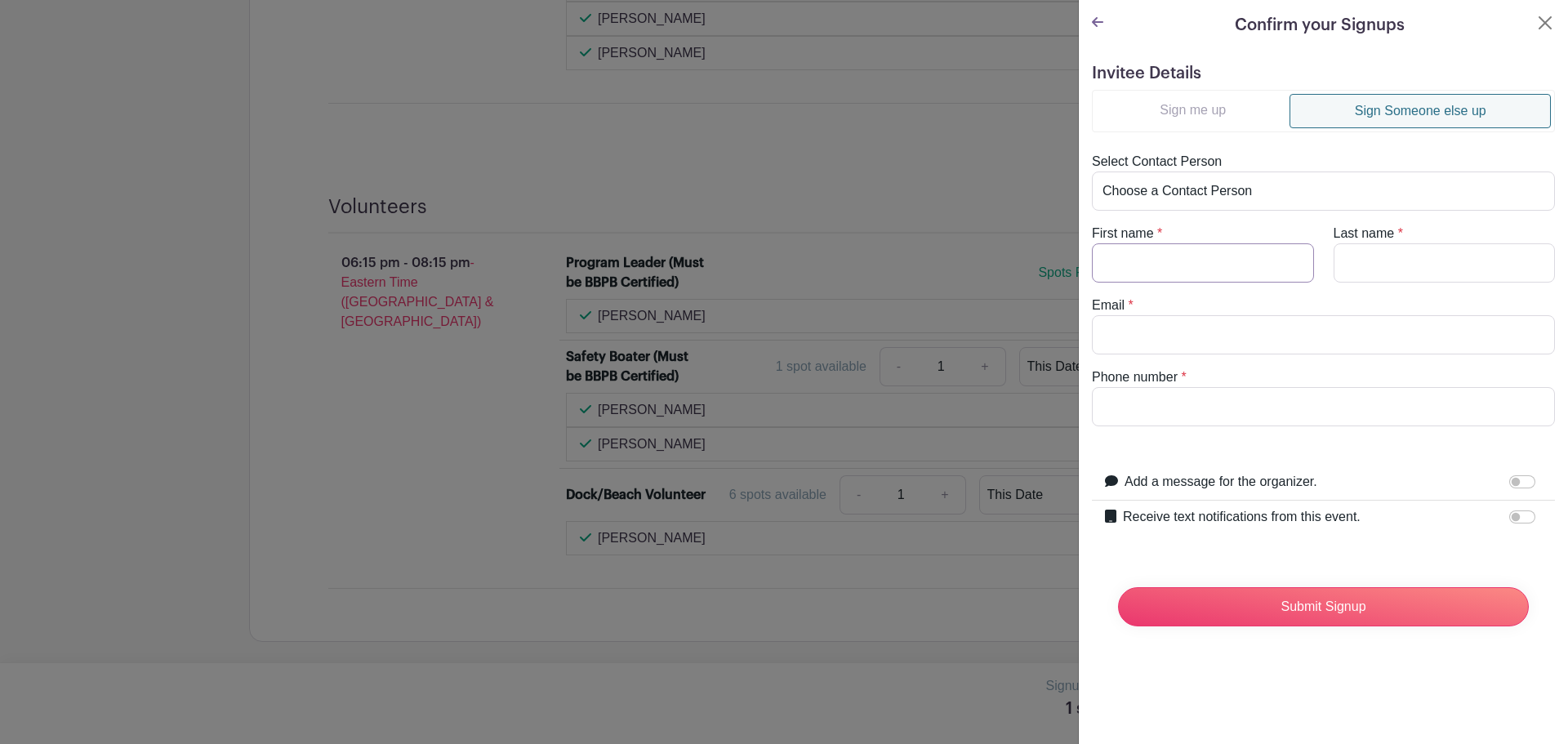
click at [1138, 256] on input "First name" at bounding box center [1202, 263] width 222 height 39
type input "[PERSON_NAME]"
click at [1358, 262] on input "Ballinson" at bounding box center [1445, 263] width 222 height 39
type input "[PERSON_NAME]"
click at [1140, 332] on input "Email" at bounding box center [1323, 335] width 463 height 39
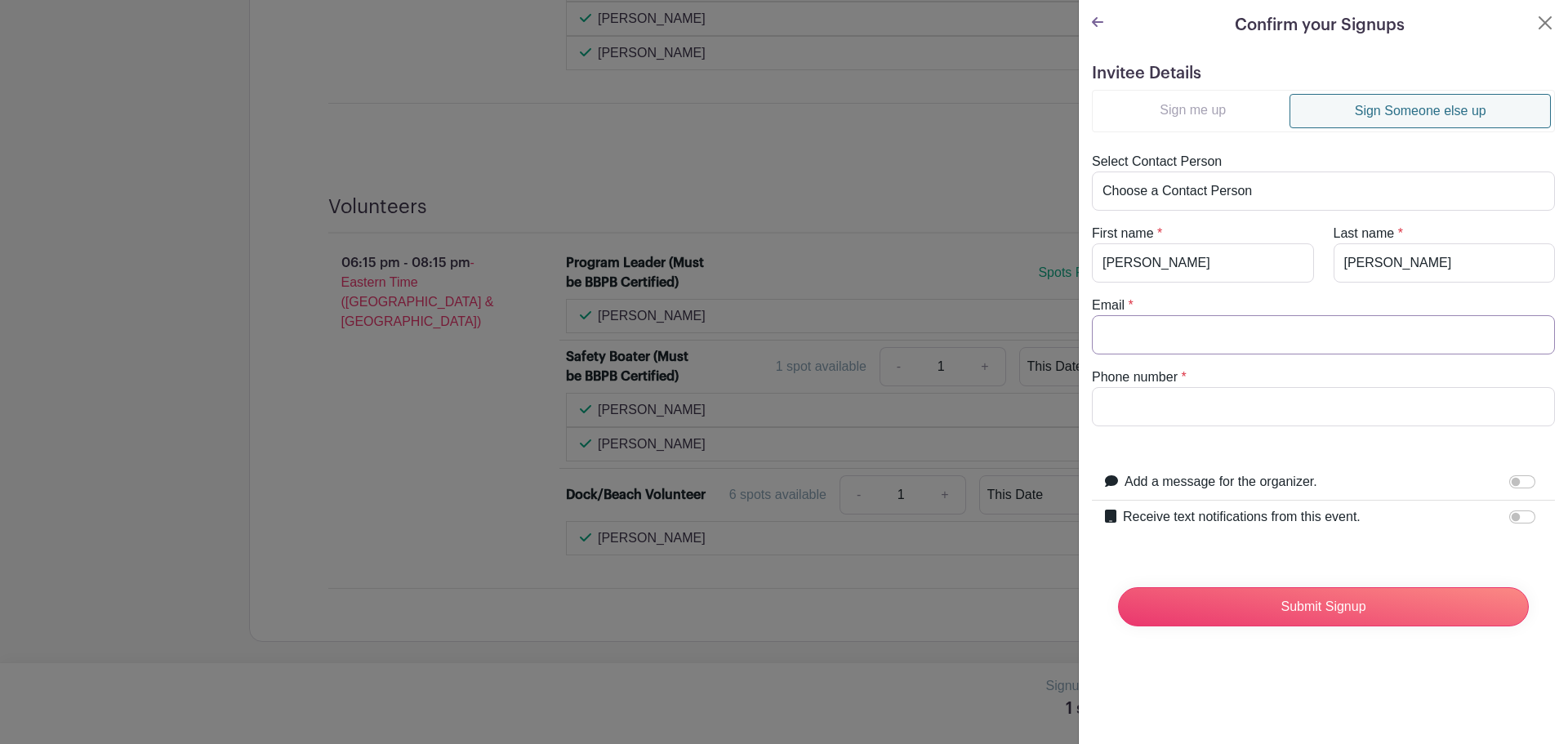
paste input "[EMAIL_ADDRESS][DOMAIN_NAME]"
type input "[EMAIL_ADDRESS][DOMAIN_NAME]"
click at [1135, 397] on input "Phone number" at bounding box center [1323, 406] width 463 height 39
paste input "[PHONE_NUMBER]"
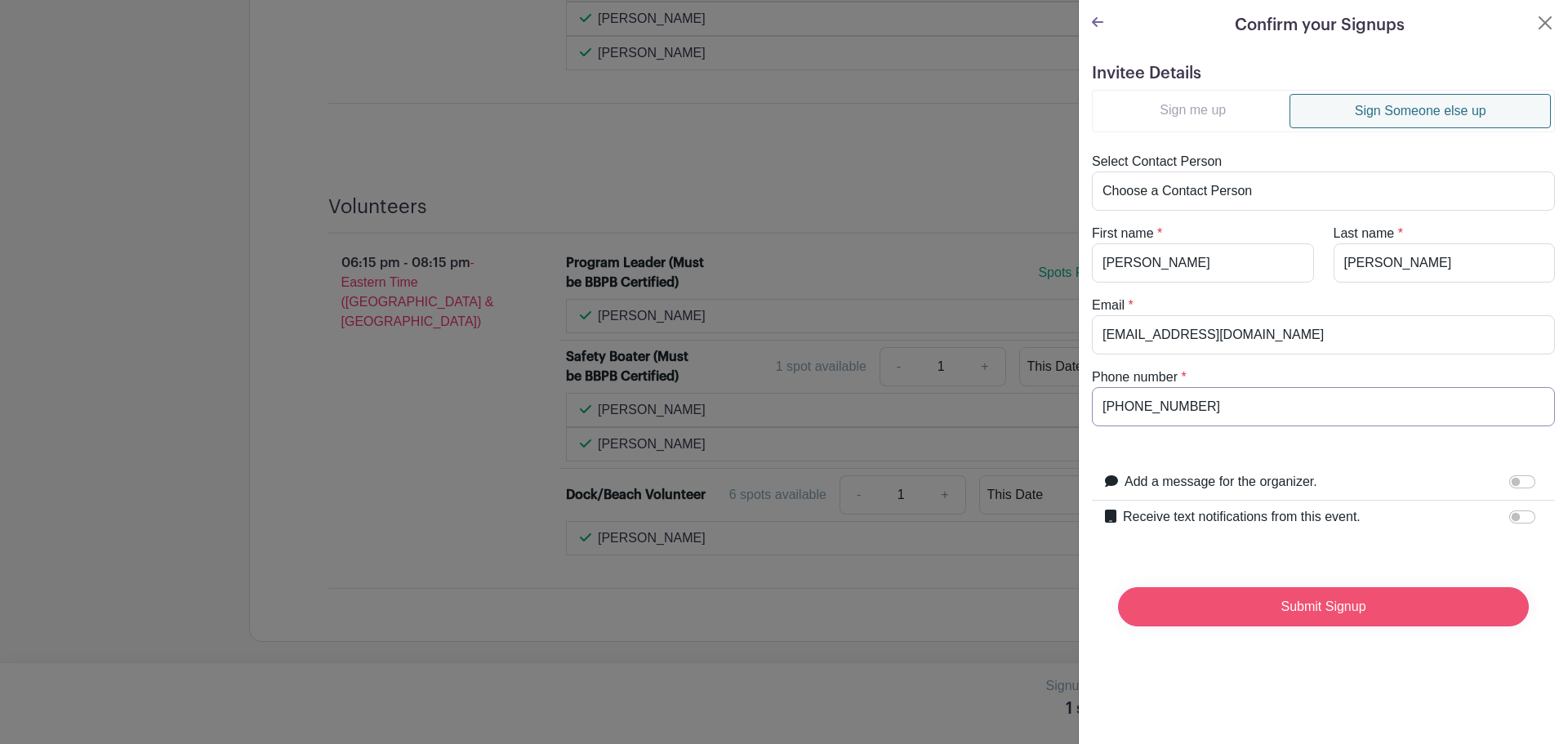
type input "[PHONE_NUMBER]"
click at [1281, 602] on input "Submit Signup" at bounding box center [1323, 606] width 410 height 39
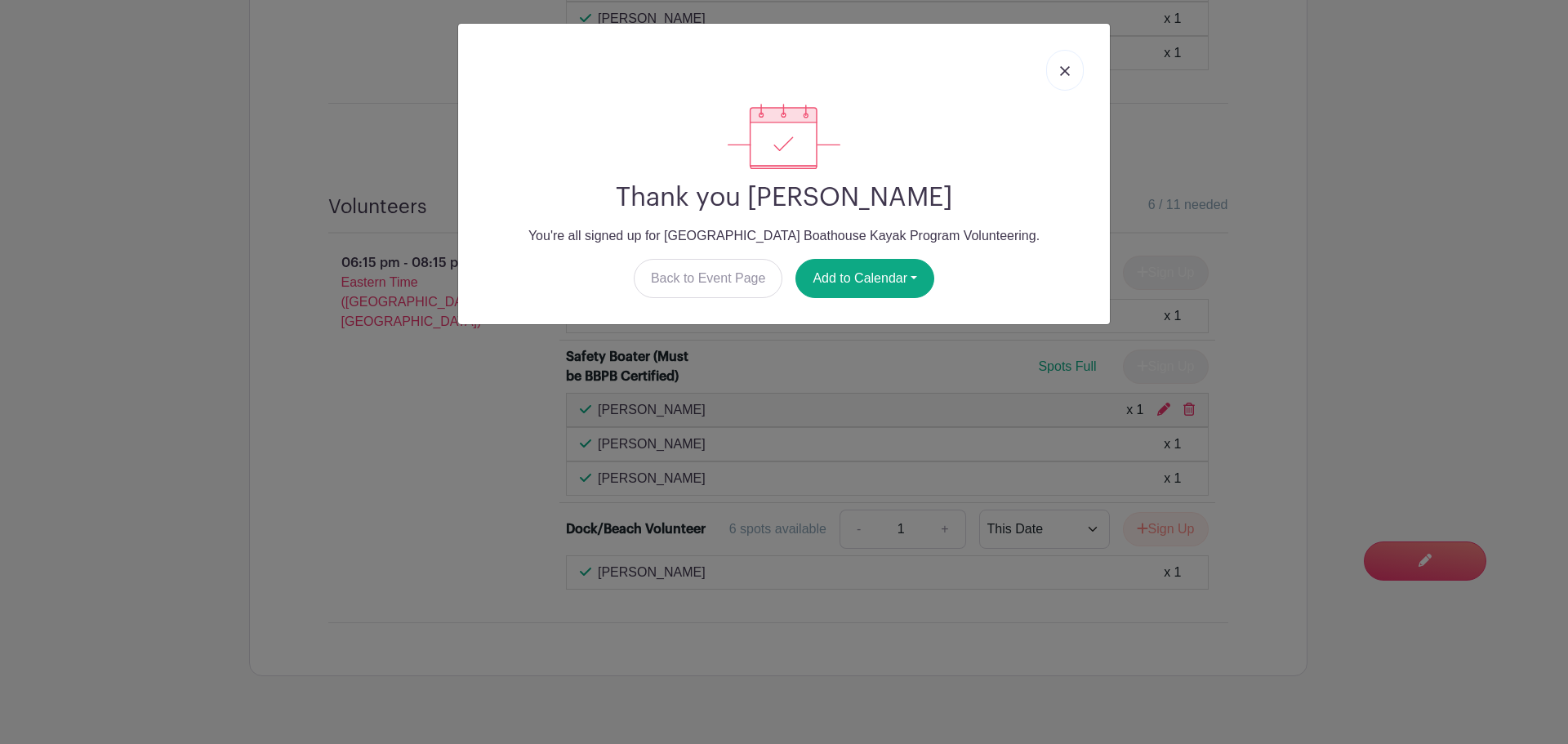
click at [1062, 67] on img at bounding box center [1065, 71] width 10 height 10
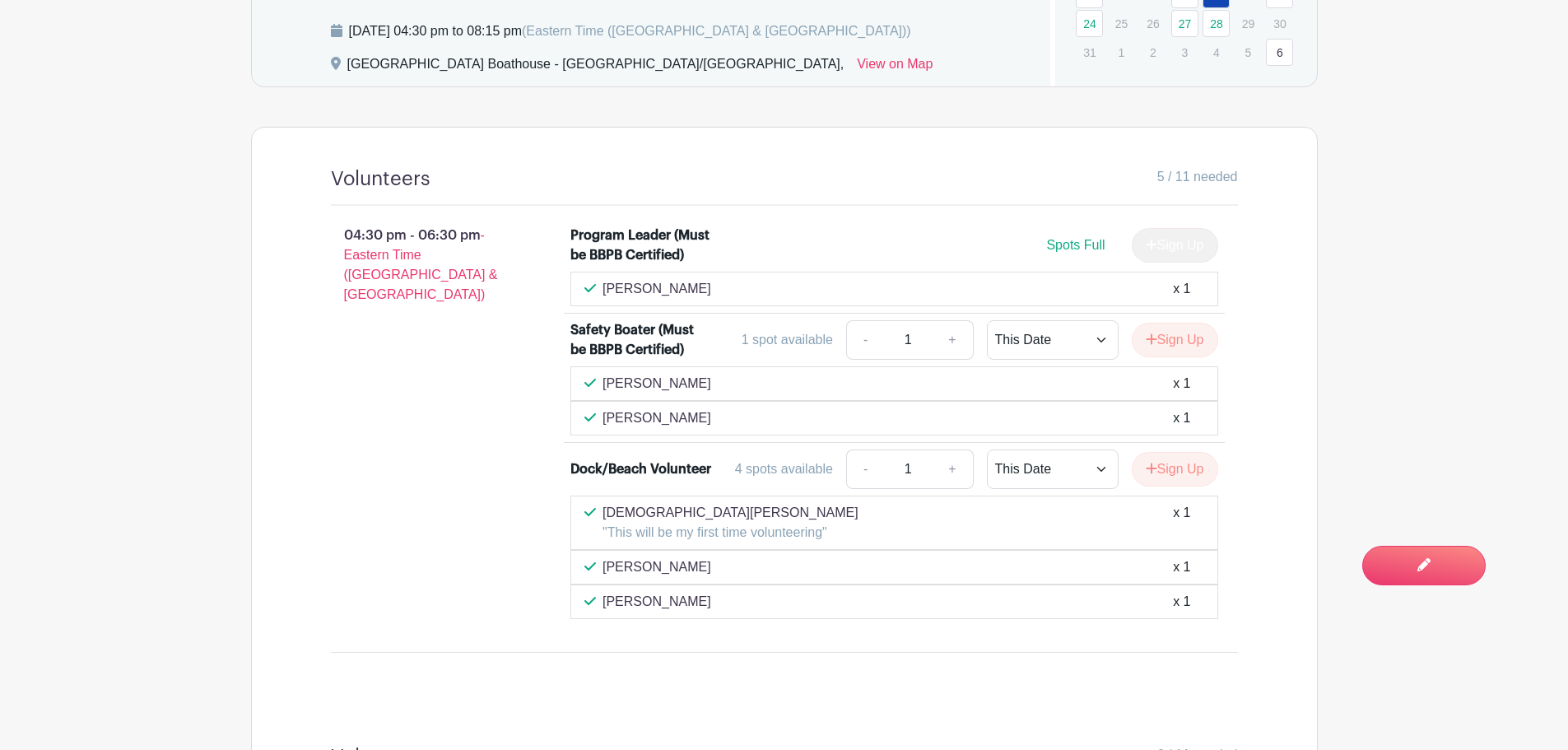
scroll to position [776, 0]
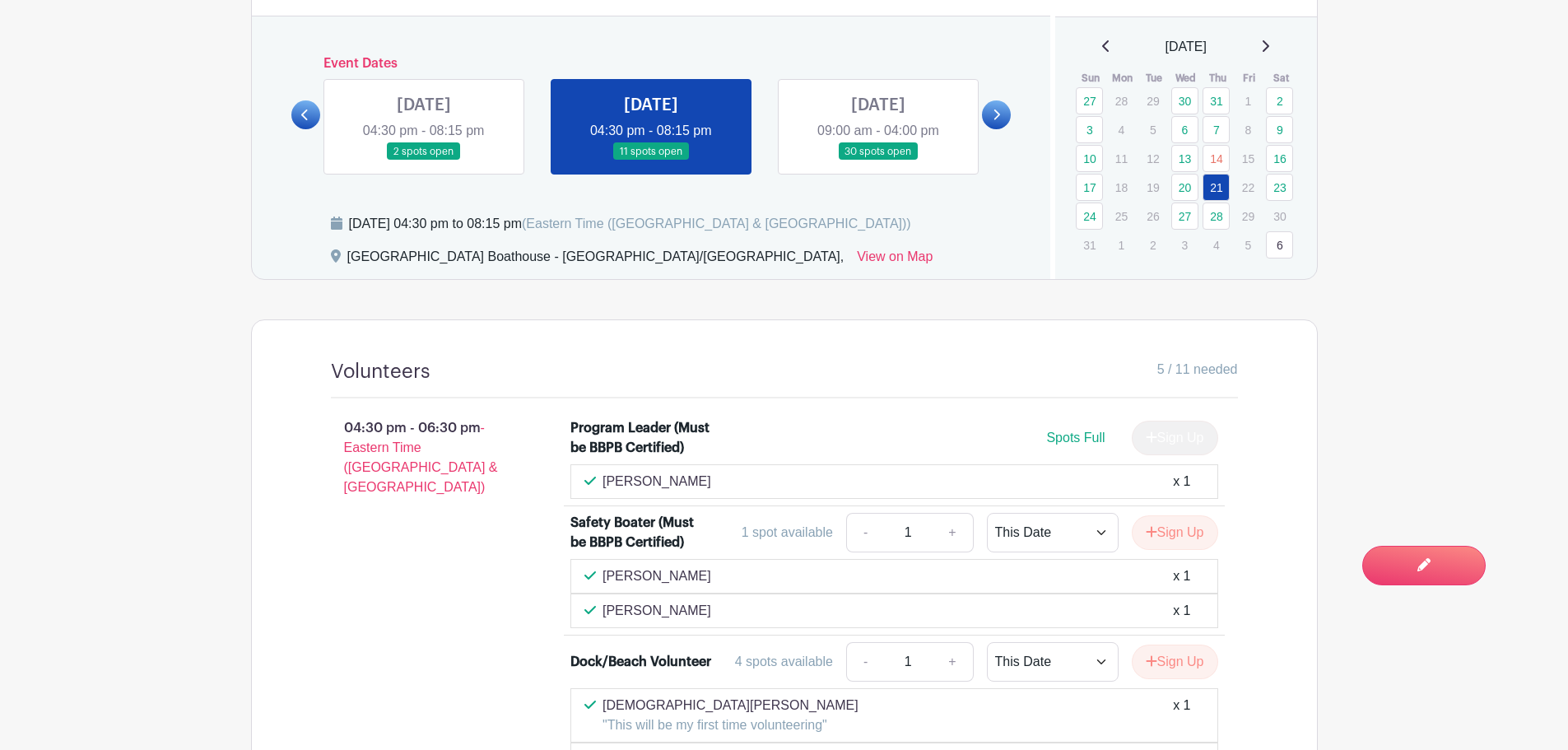
click at [3, 549] on main "Groups All Groups [GEOGRAPHIC_DATA] Boathouse Events My Signups Event Invites M…" at bounding box center [784, 375] width 1568 height 2302
drag, startPoint x: 896, startPoint y: 107, endPoint x: 757, endPoint y: 337, distance: 268.7
click at [878, 160] on link at bounding box center [878, 160] width 0 height 0
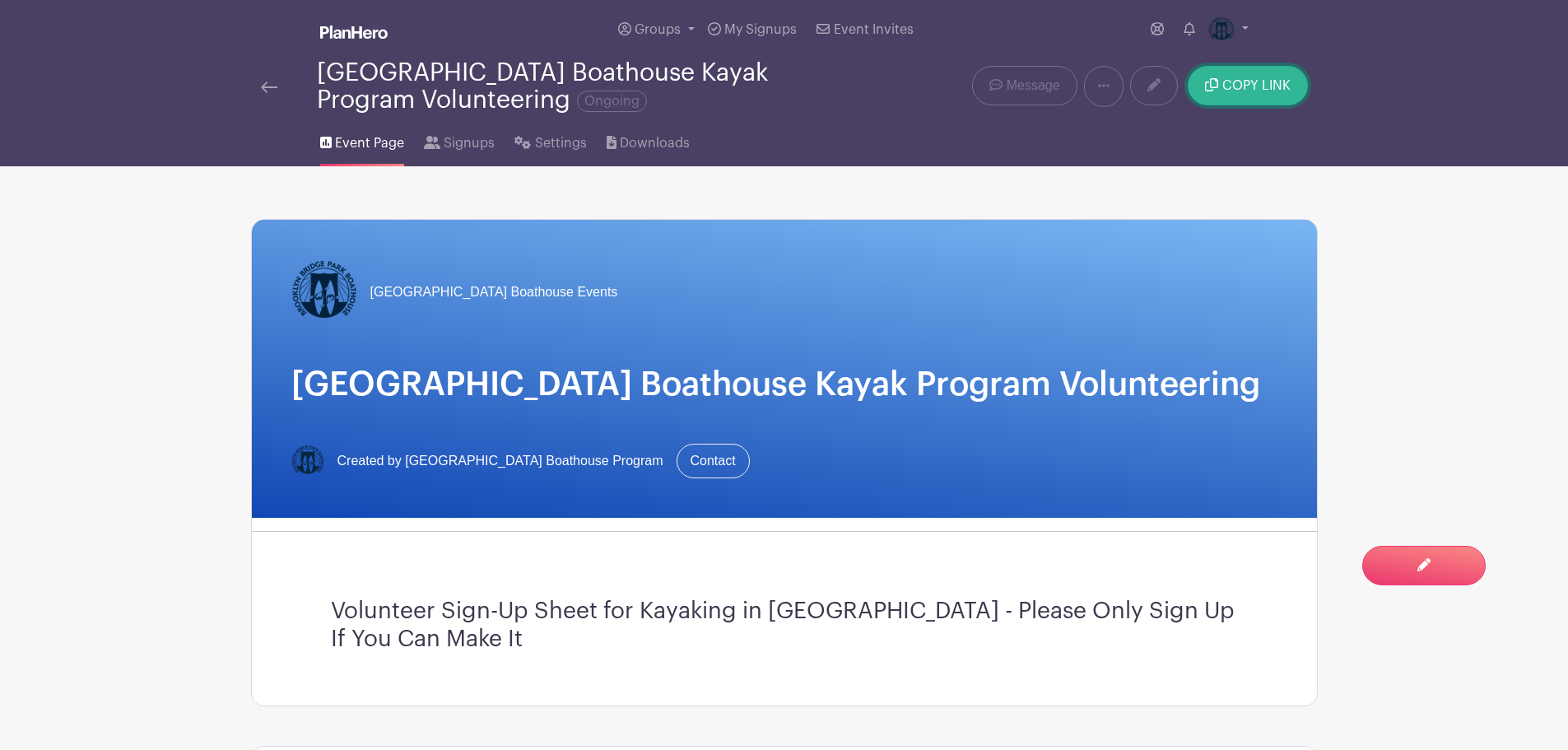
drag, startPoint x: 1225, startPoint y: 84, endPoint x: 1199, endPoint y: 97, distance: 29.1
click at [1225, 84] on span "COPY LINK" at bounding box center [1256, 85] width 68 height 13
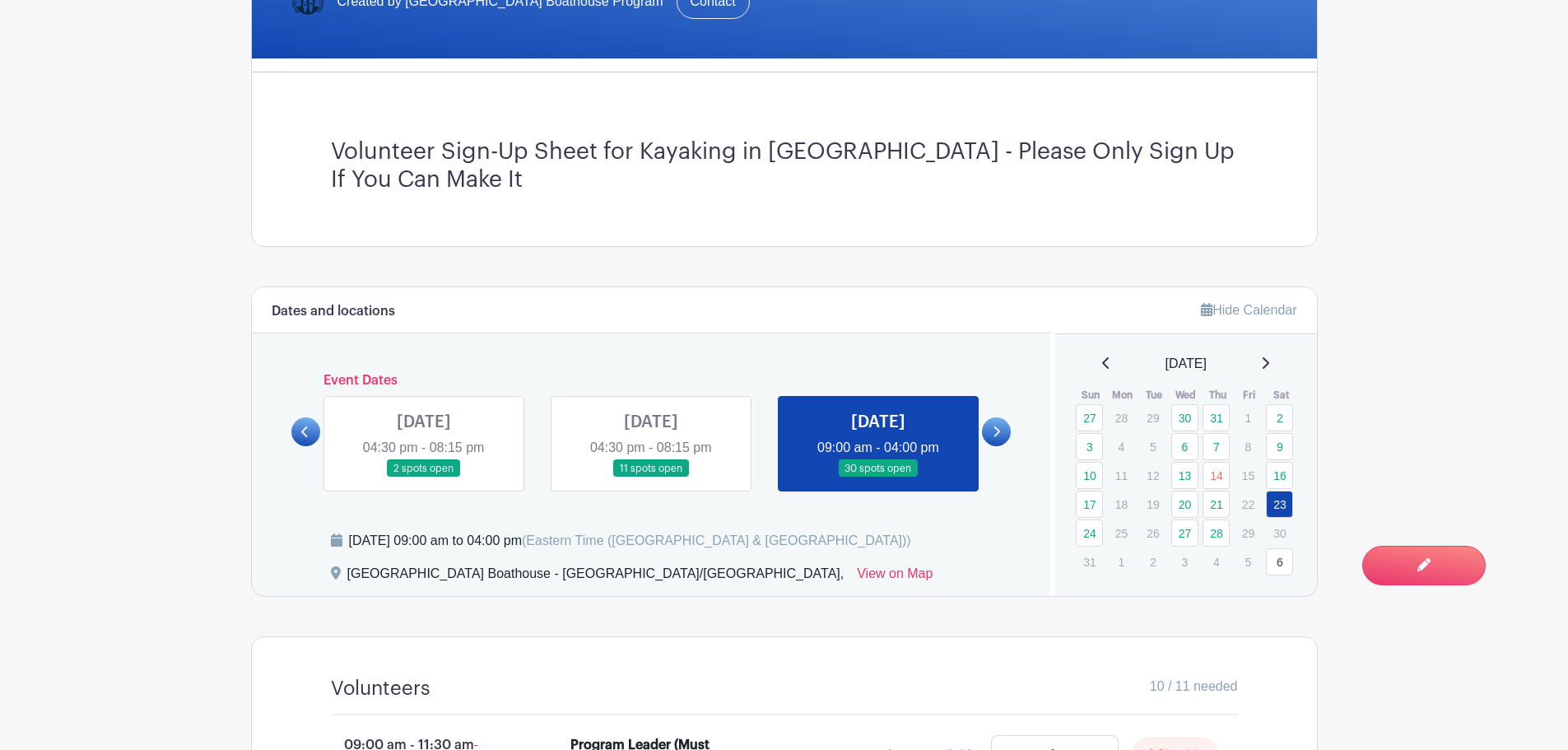
scroll to position [658, 0]
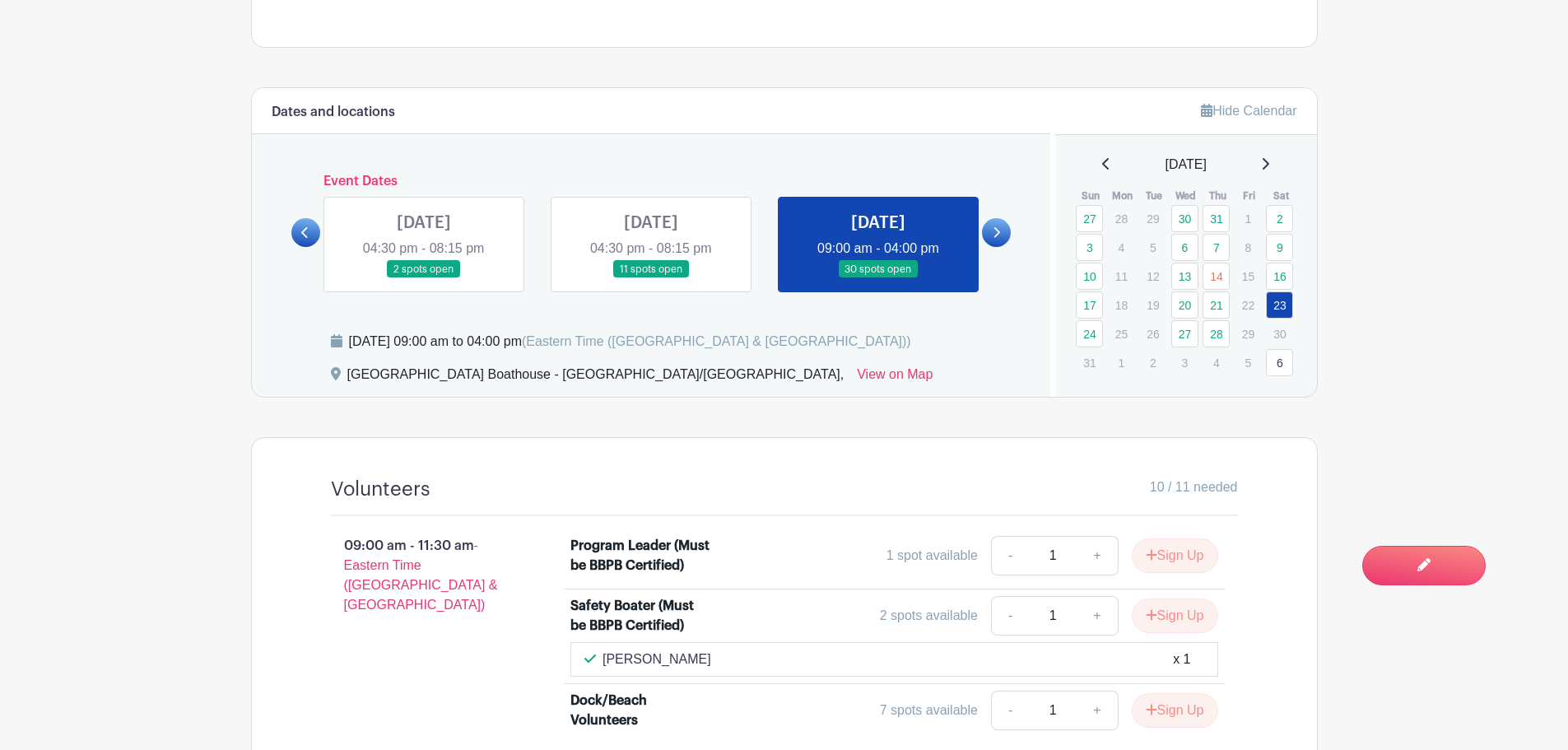
click at [424, 279] on link at bounding box center [424, 279] width 0 height 0
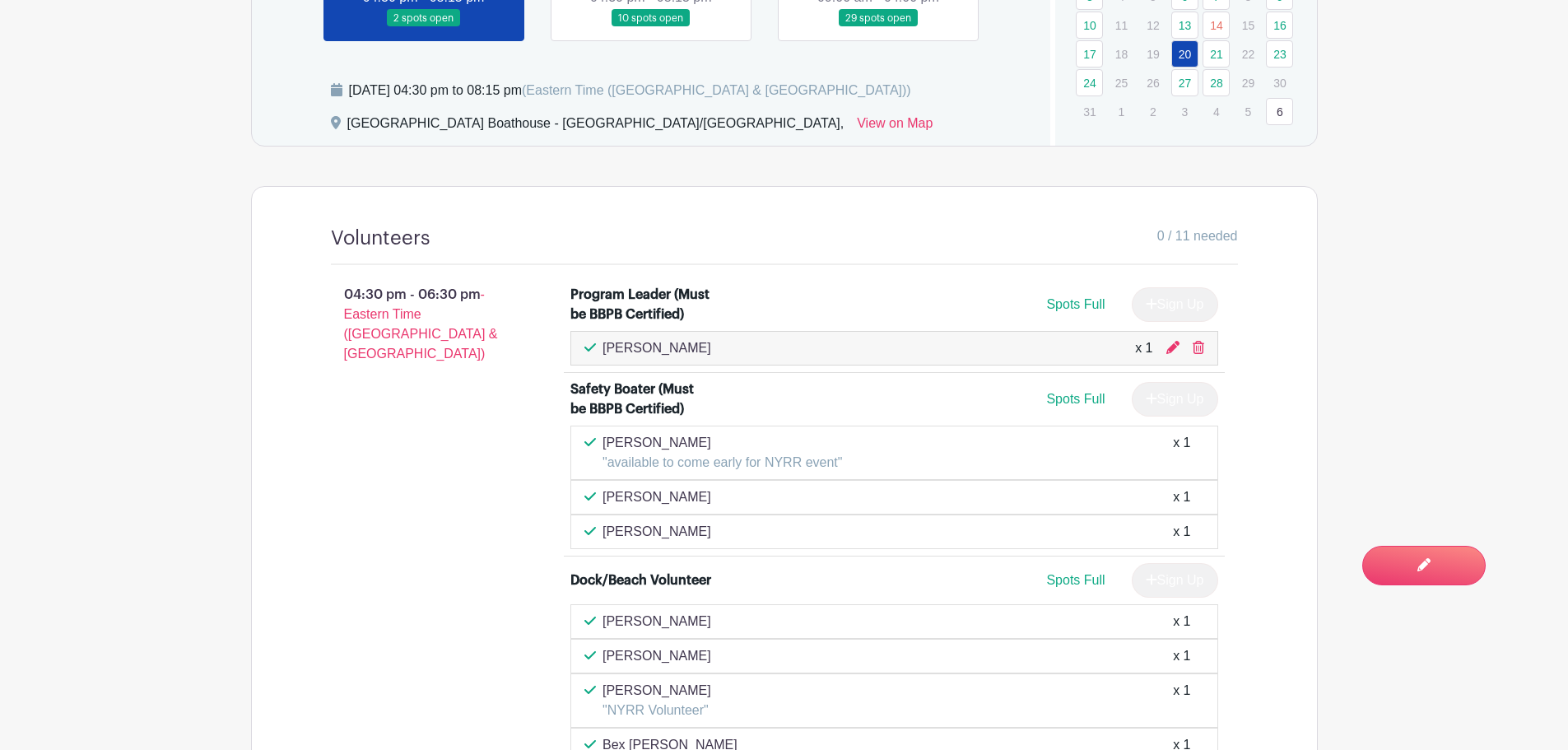
scroll to position [823, 0]
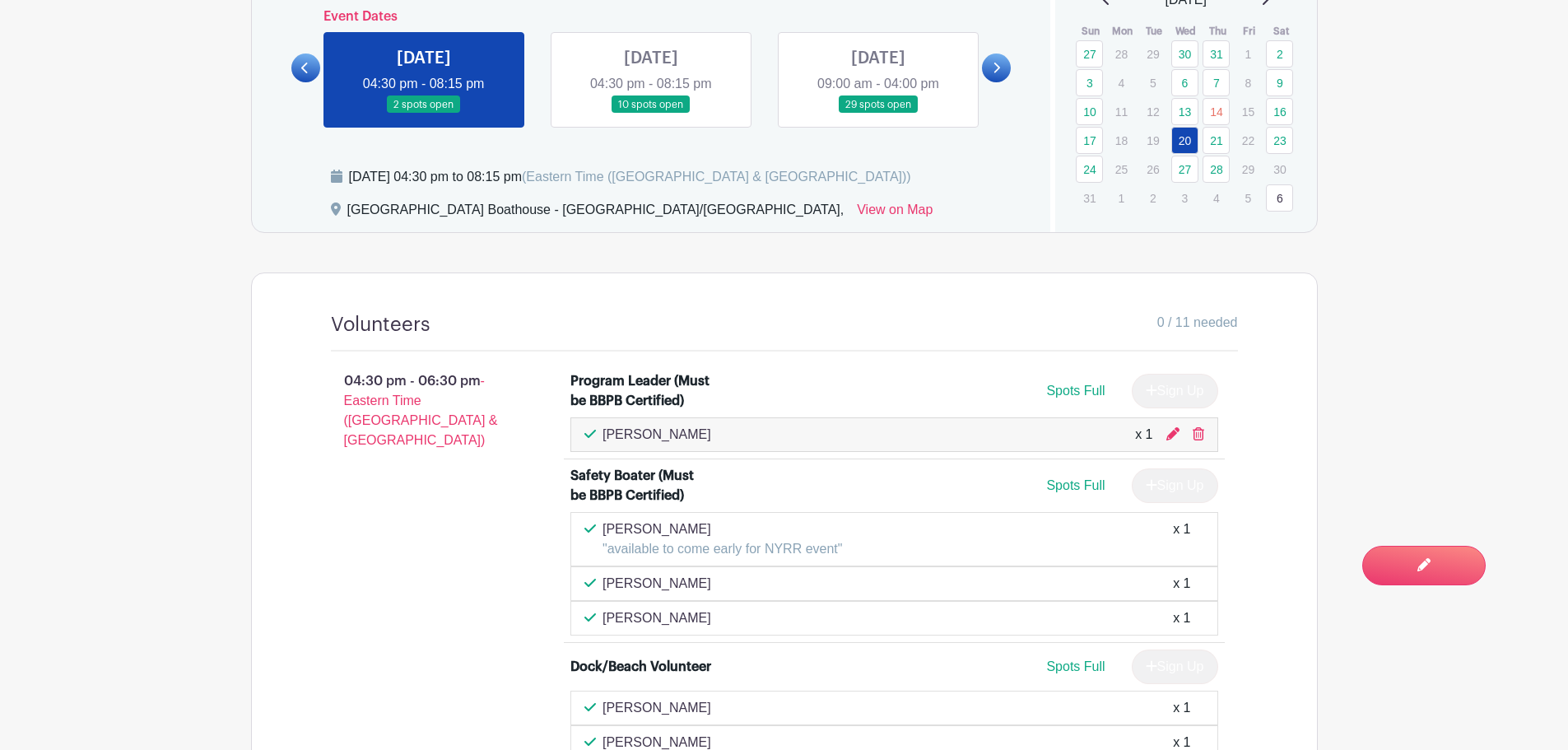
click at [992, 66] on icon at bounding box center [996, 67] width 8 height 13
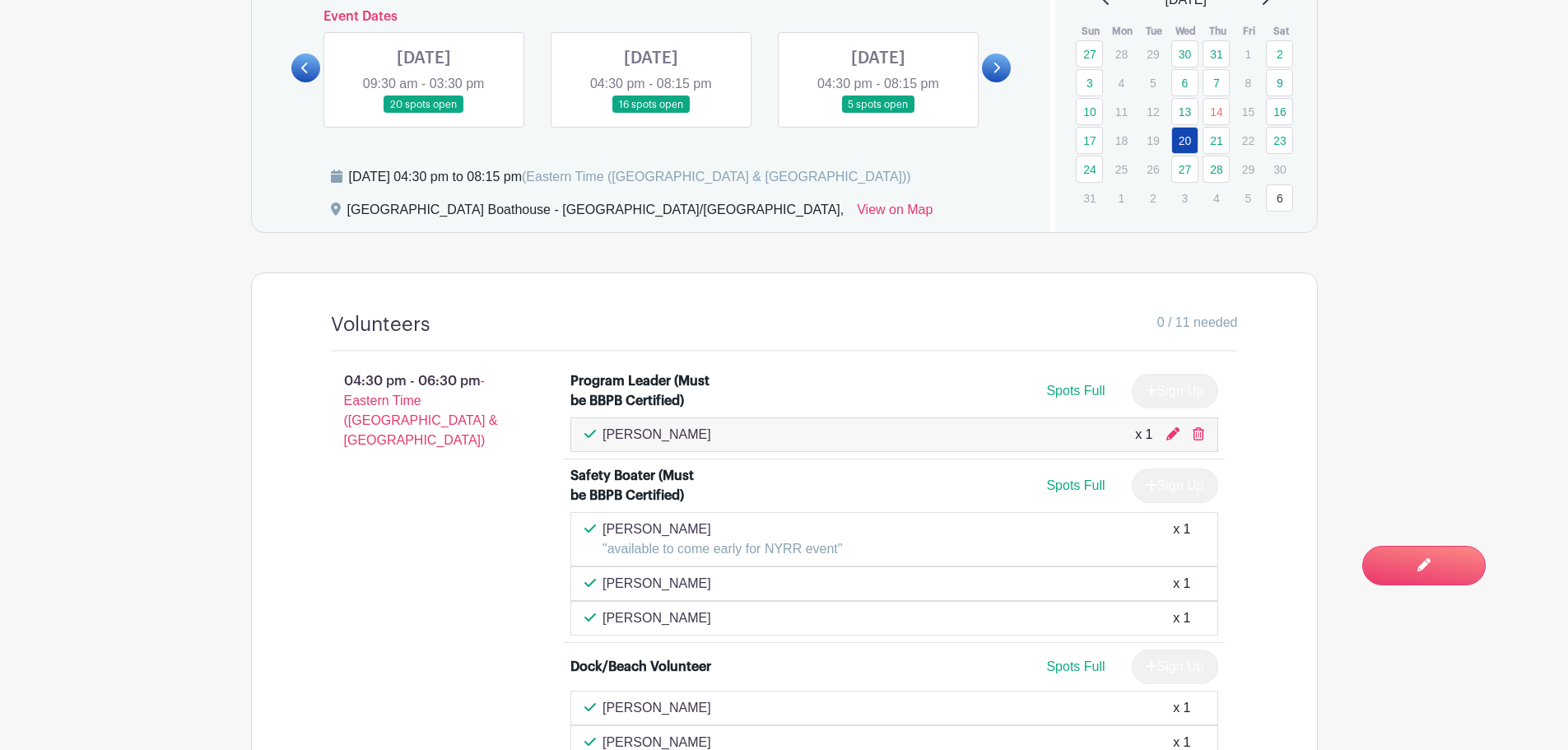
click at [424, 113] on link at bounding box center [424, 113] width 0 height 0
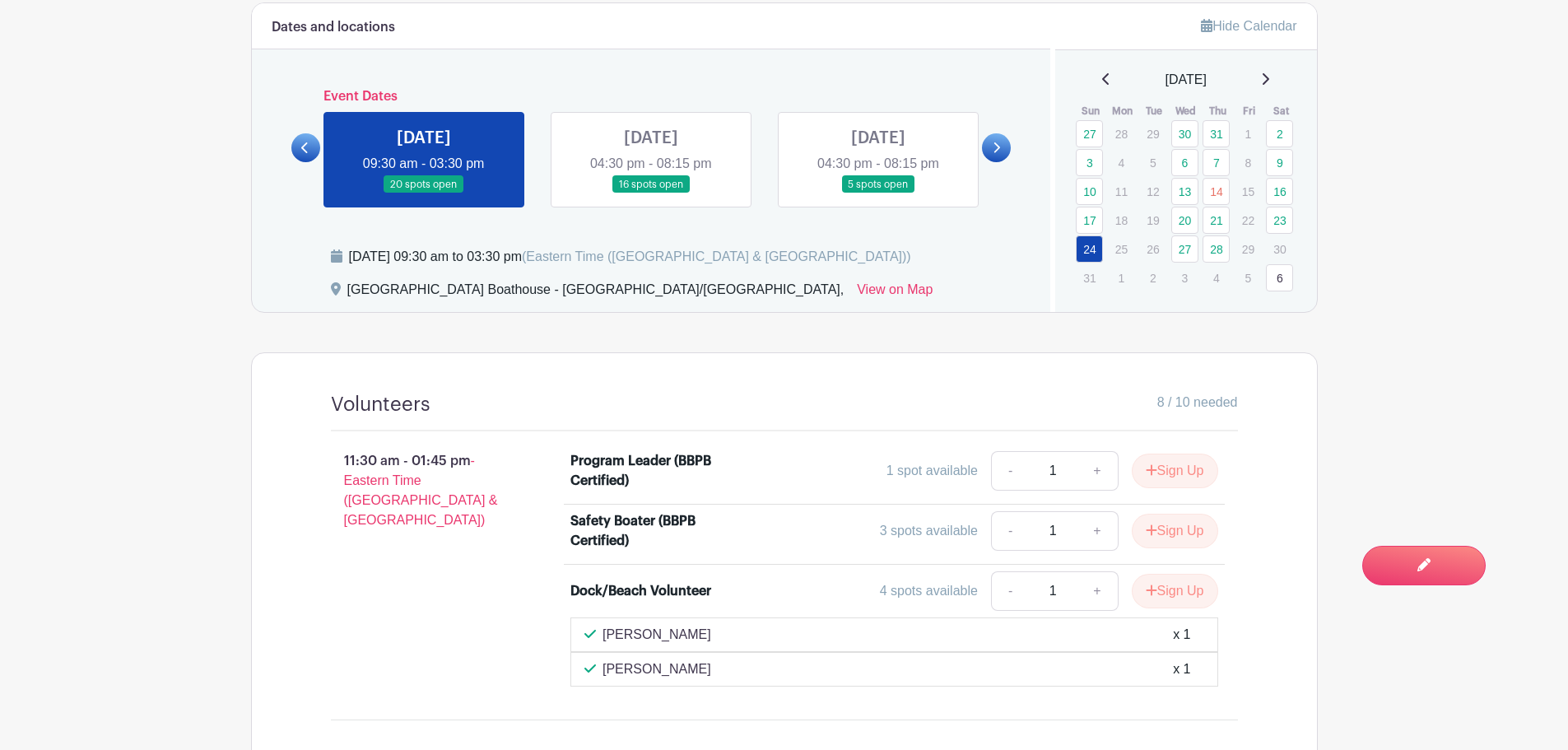
scroll to position [741, 0]
